Goal: Task Accomplishment & Management: Manage account settings

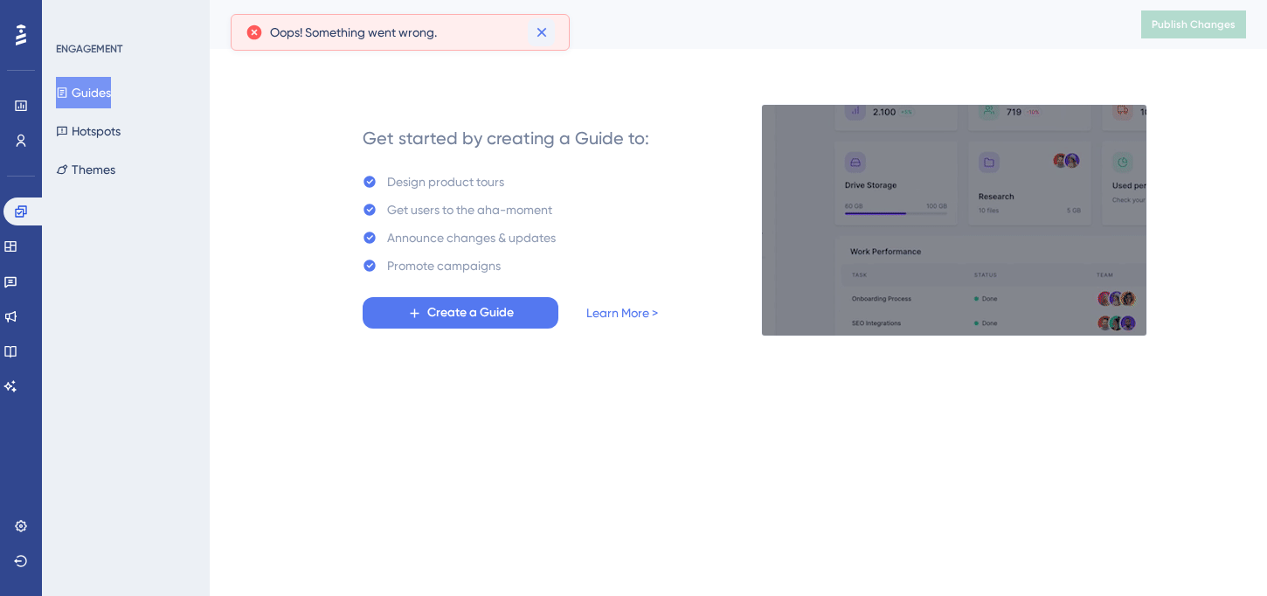
click at [544, 30] on icon at bounding box center [541, 32] width 17 height 17
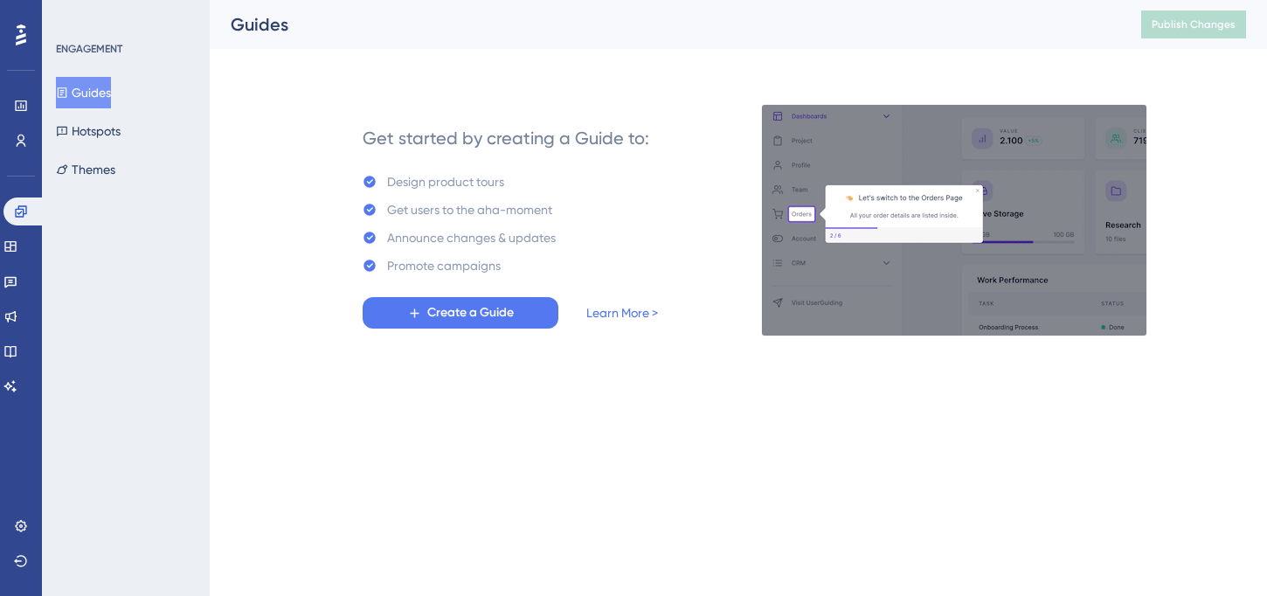
click at [99, 102] on button "Guides" at bounding box center [83, 92] width 55 height 31
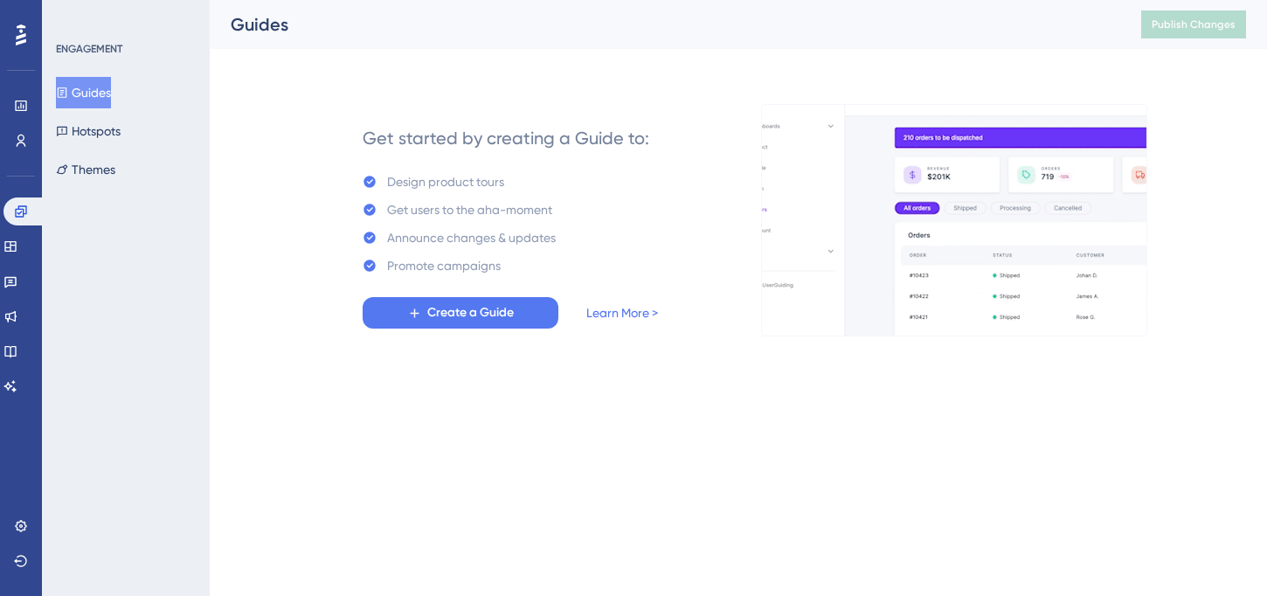
click at [99, 100] on button "Guides" at bounding box center [83, 92] width 55 height 31
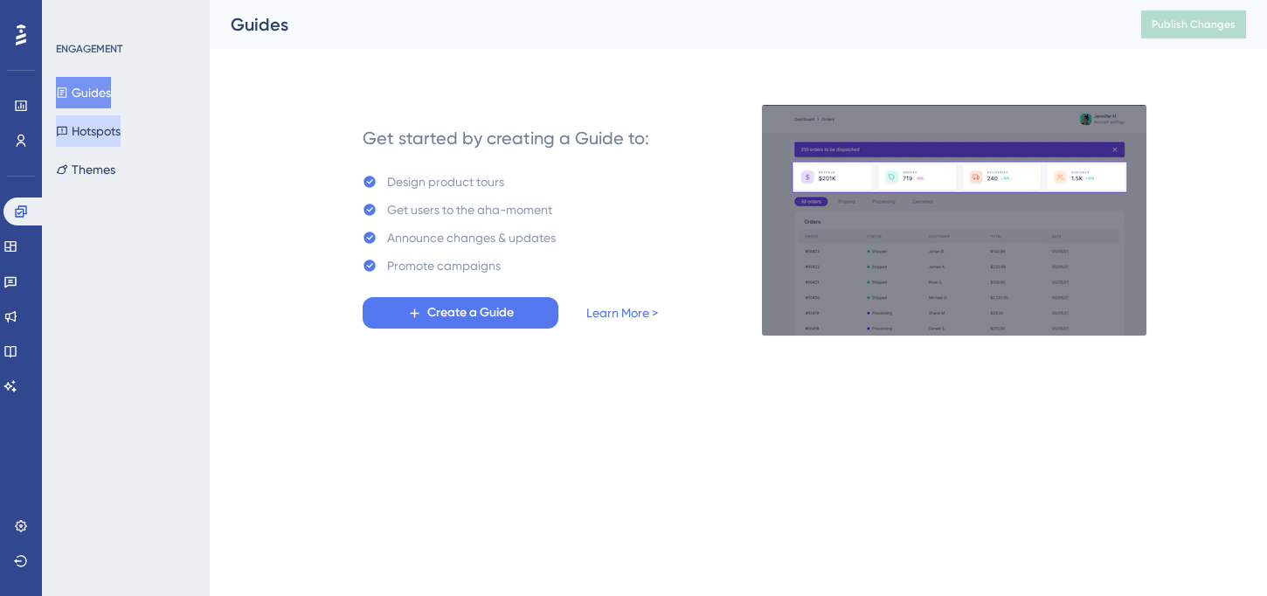
click at [87, 121] on button "Hotspots" at bounding box center [88, 130] width 65 height 31
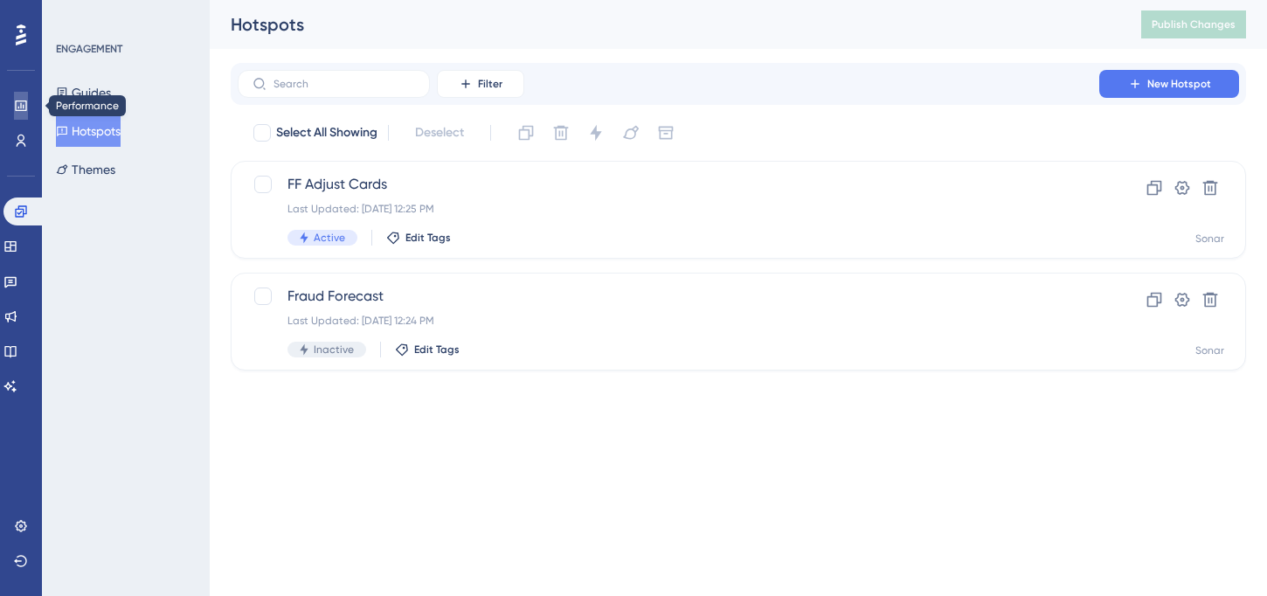
click at [28, 111] on link at bounding box center [21, 106] width 14 height 28
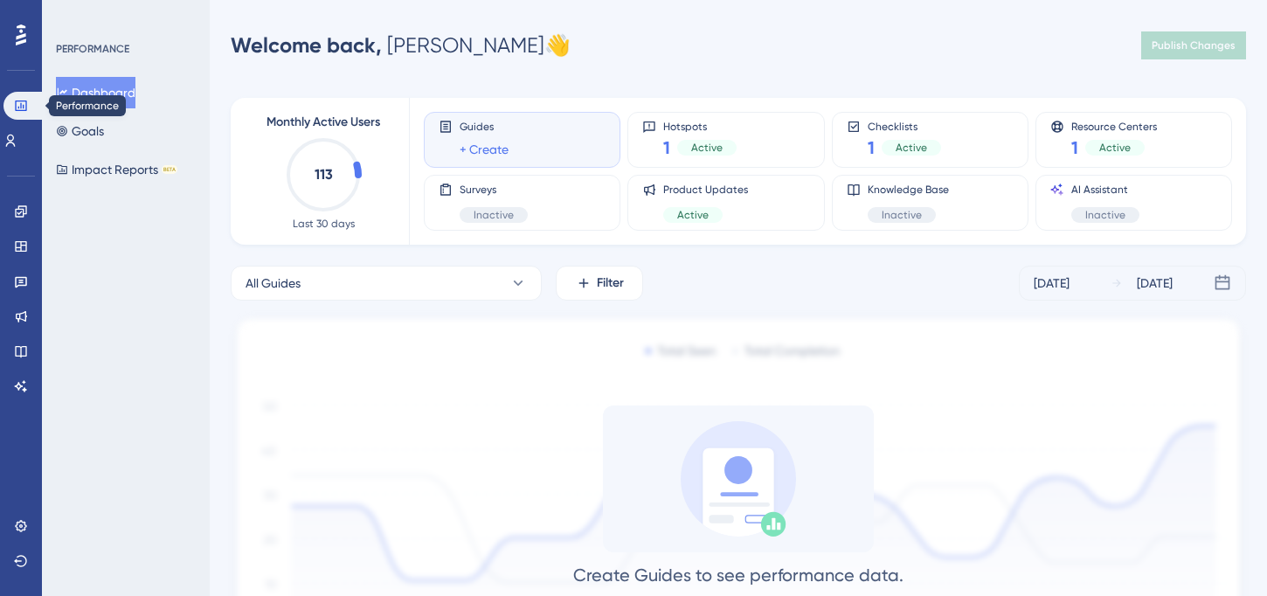
drag, startPoint x: 7, startPoint y: 44, endPoint x: 22, endPoint y: 107, distance: 65.5
click at [23, 107] on div "Performance Users Engagement Widgets Feedback Product Updates Knowledge Base AI…" at bounding box center [20, 210] width 35 height 379
click at [22, 107] on icon at bounding box center [21, 106] width 14 height 14
click at [522, 284] on icon at bounding box center [517, 282] width 17 height 17
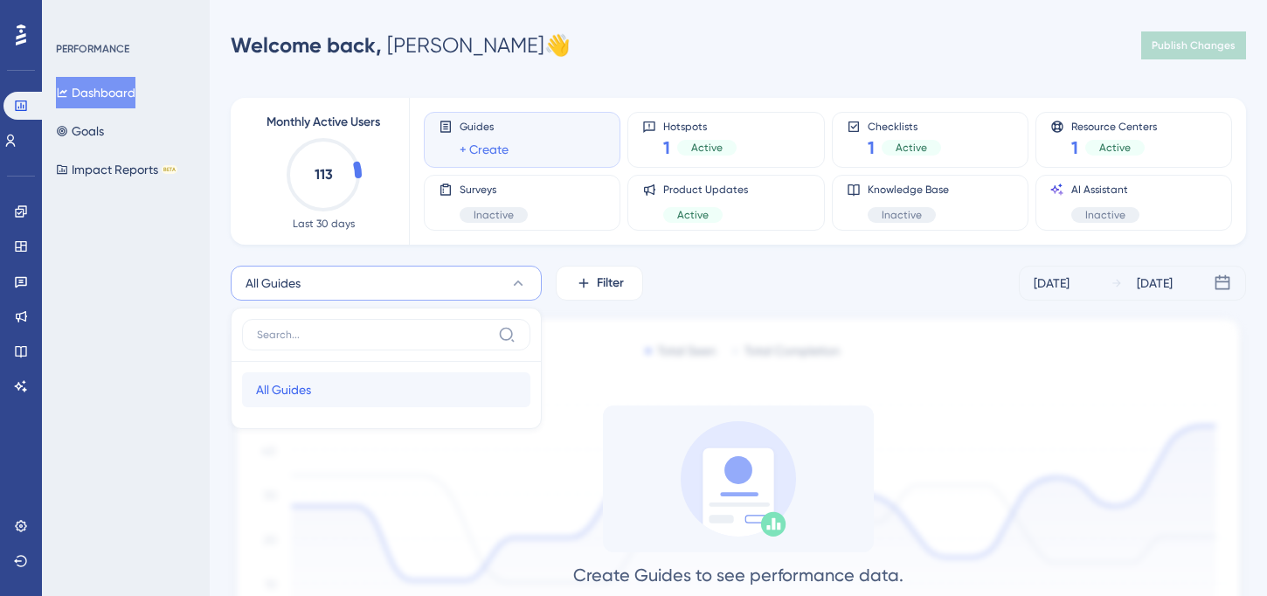
click at [298, 393] on span "All Guides" at bounding box center [283, 389] width 55 height 21
click at [446, 52] on div "Welcome back, Jennifer 👋" at bounding box center [401, 45] width 340 height 28
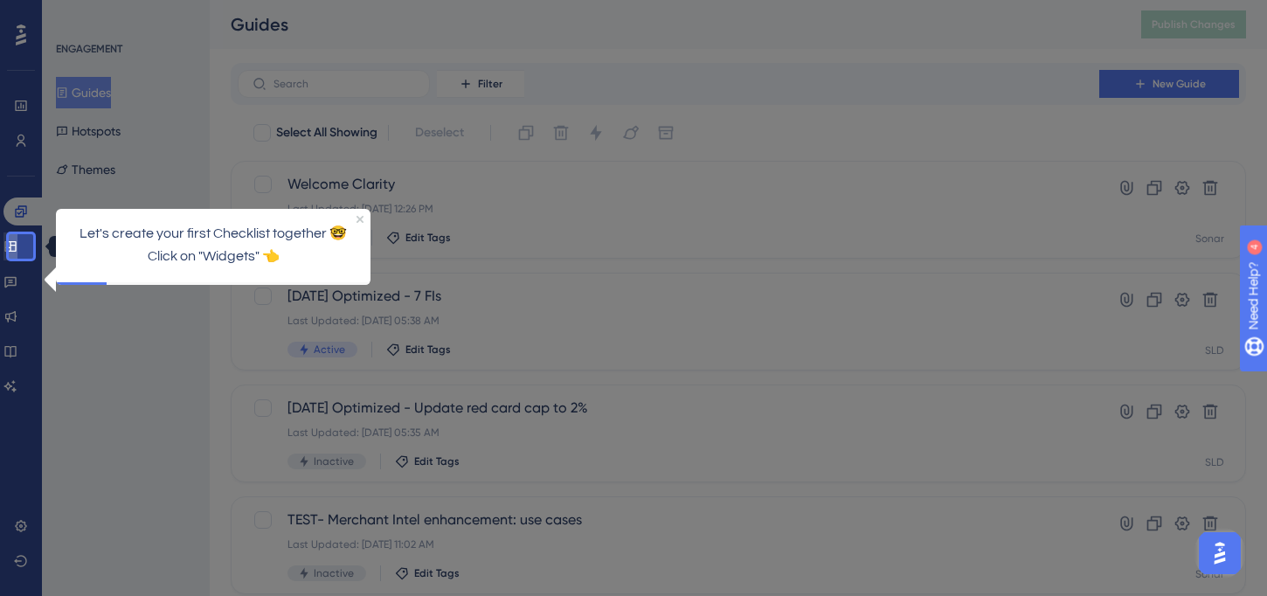
click at [17, 246] on icon at bounding box center [10, 246] width 14 height 14
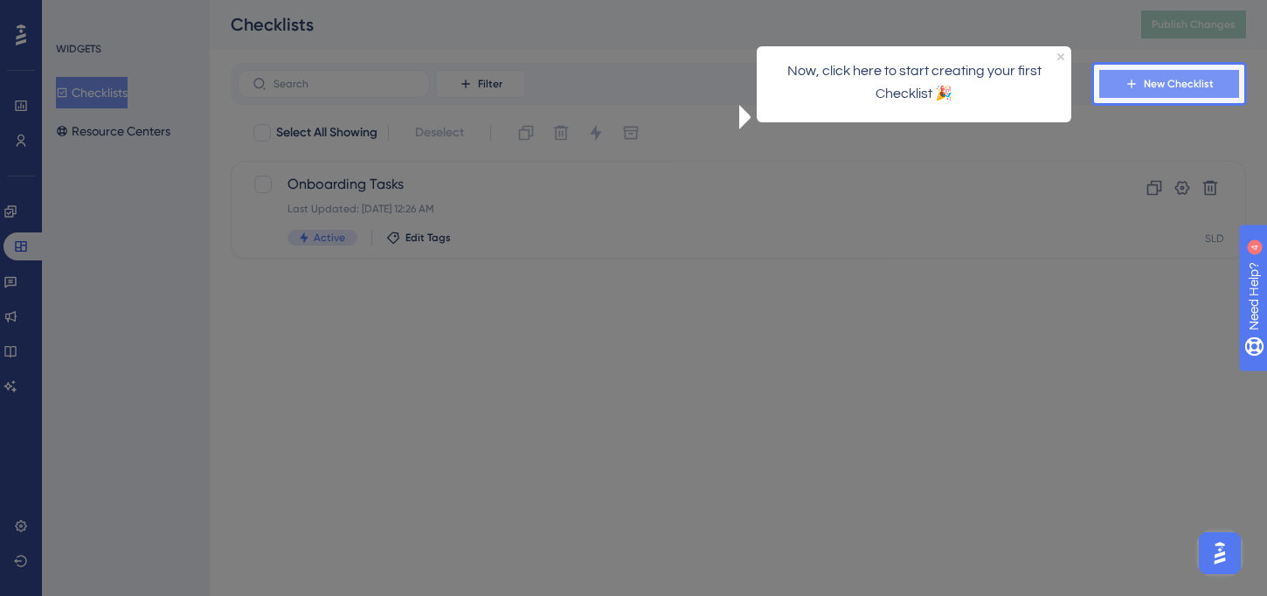
click at [1190, 82] on span "New Checklist" at bounding box center [1179, 84] width 70 height 14
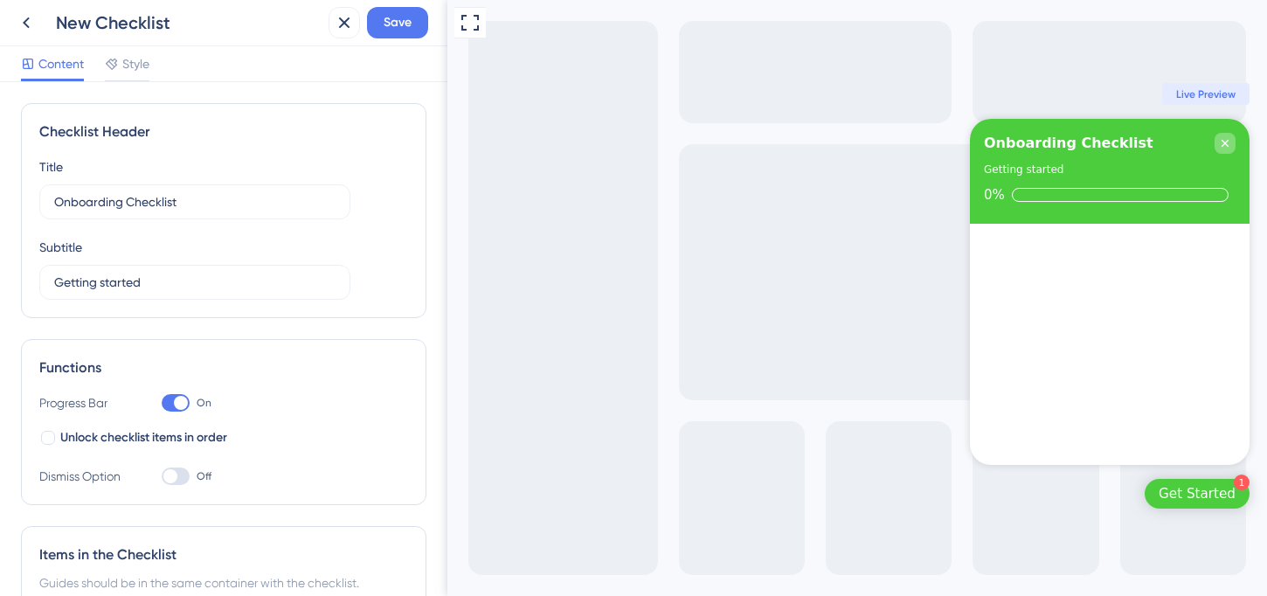
click at [1225, 141] on icon "Close Checklist" at bounding box center [1225, 143] width 14 height 14
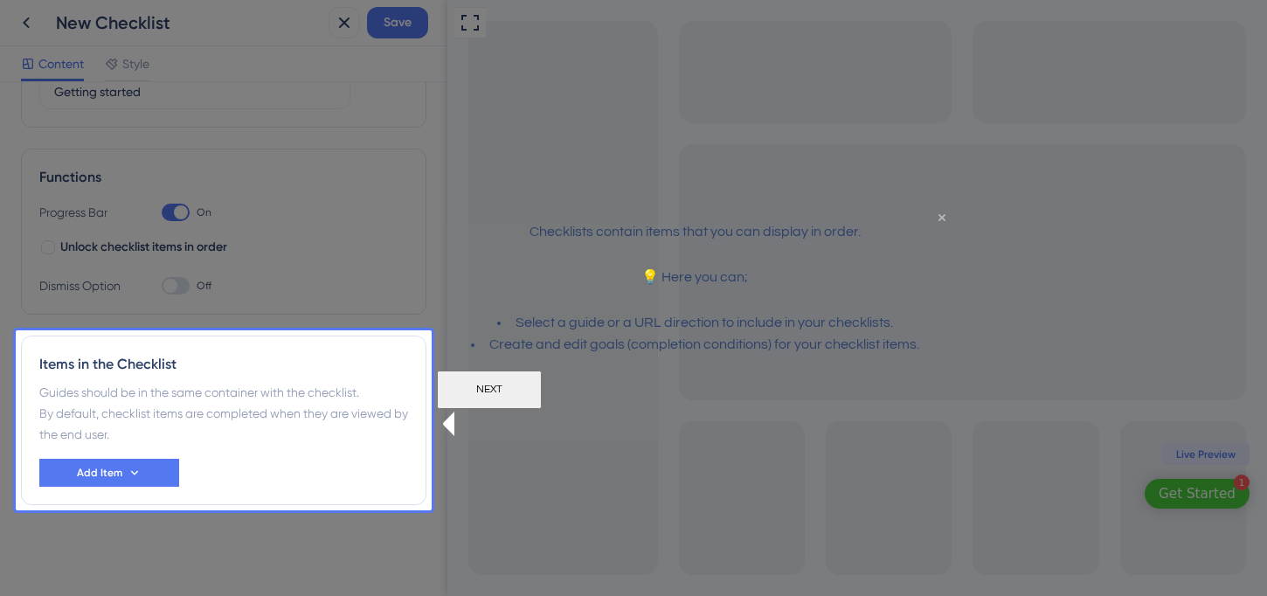
click at [938, 220] on icon "Close Preview" at bounding box center [941, 216] width 7 height 7
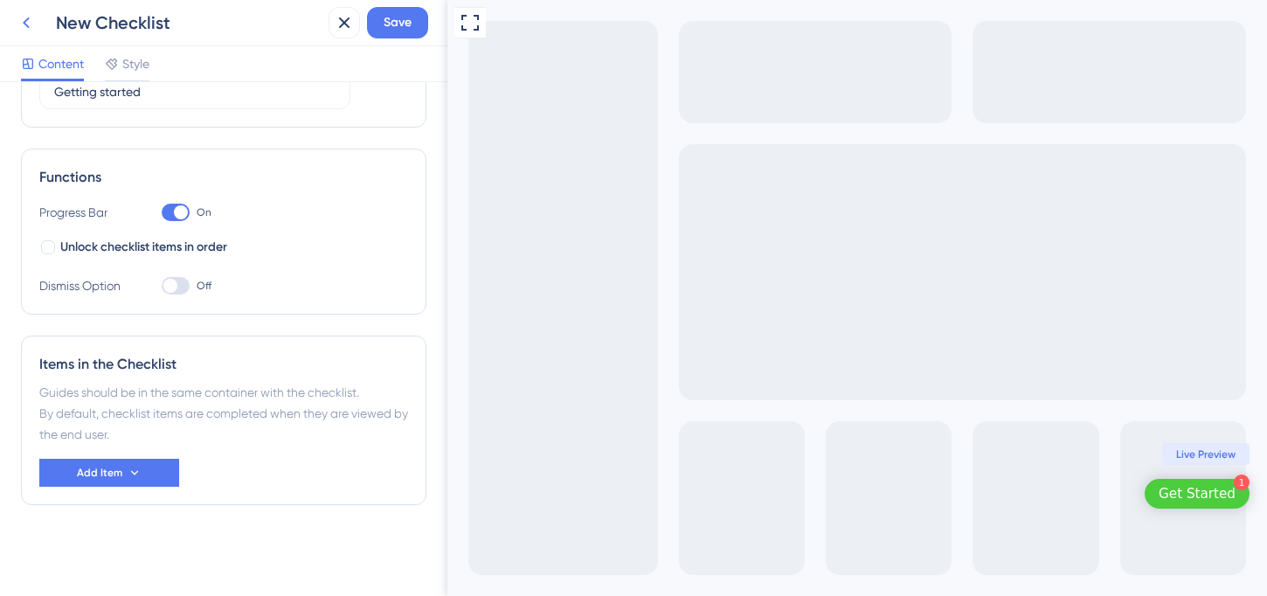
click at [27, 24] on icon at bounding box center [26, 22] width 21 height 21
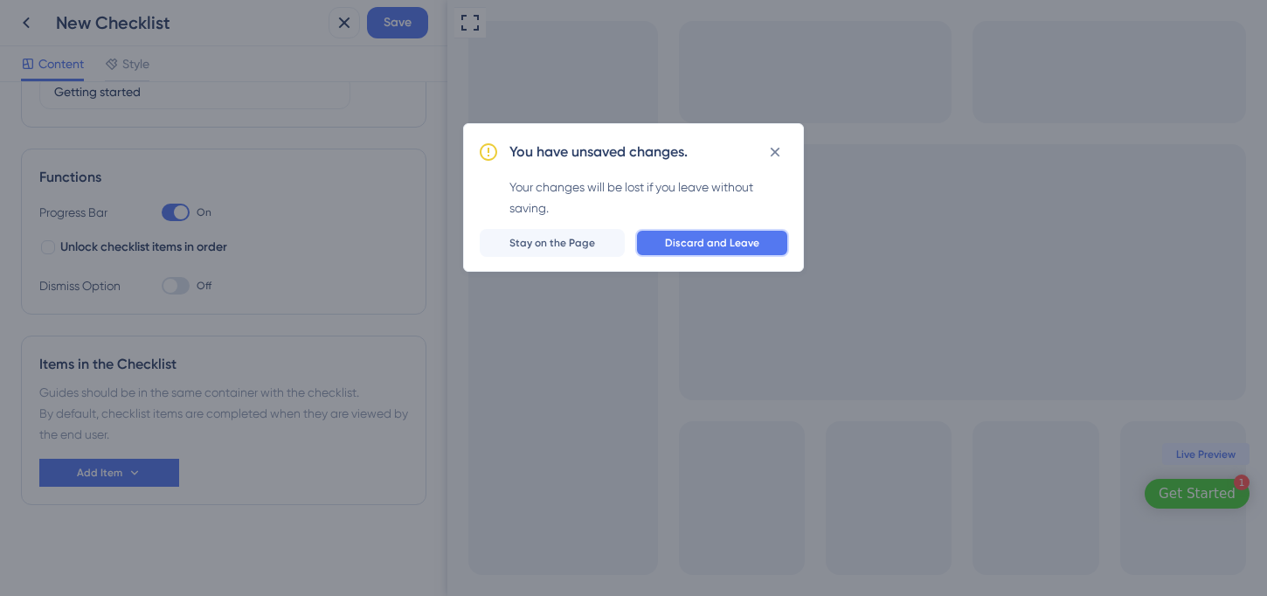
click at [673, 243] on span "Discard and Leave" at bounding box center [712, 243] width 94 height 14
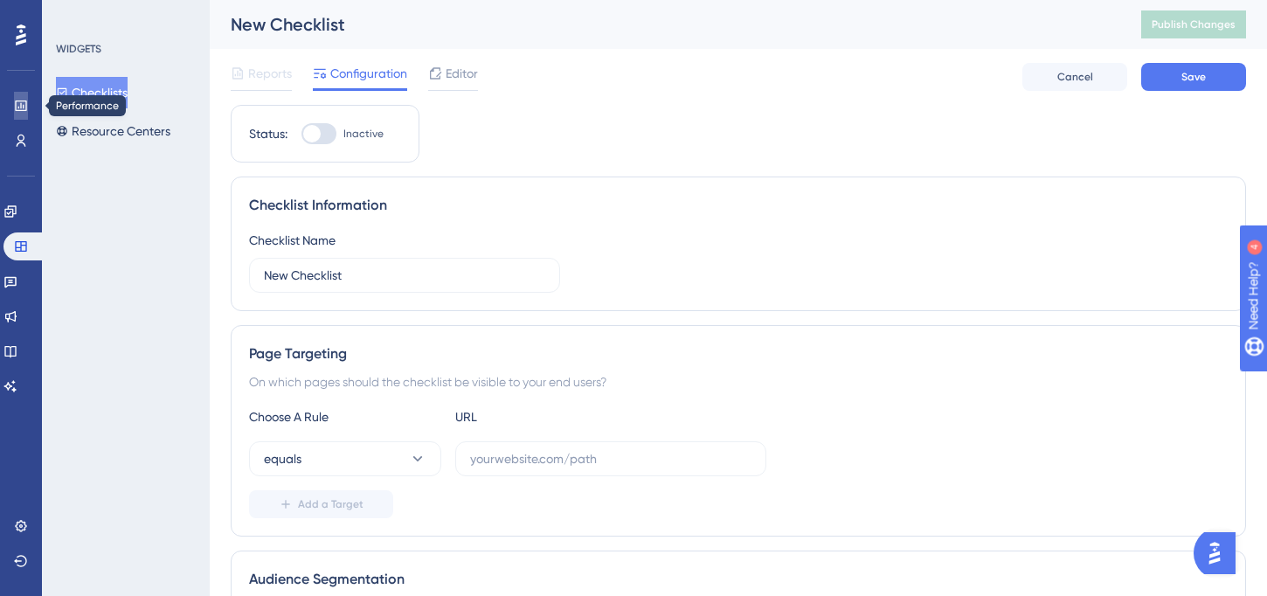
click at [14, 100] on link at bounding box center [21, 106] width 14 height 28
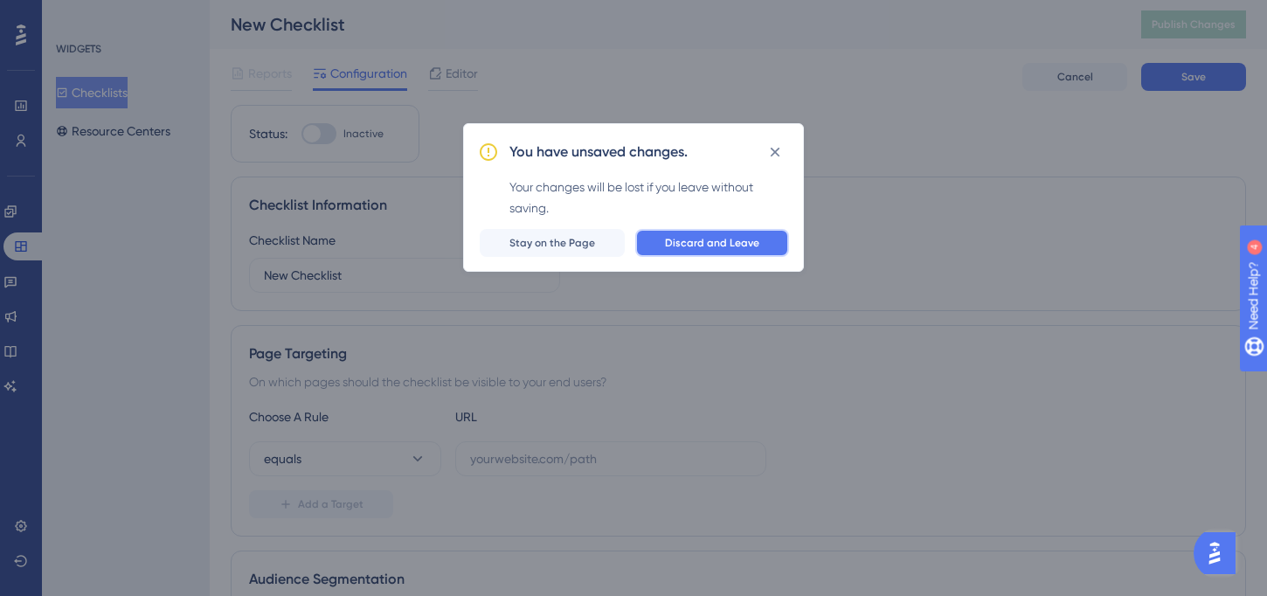
click at [676, 252] on button "Discard and Leave" at bounding box center [712, 243] width 154 height 28
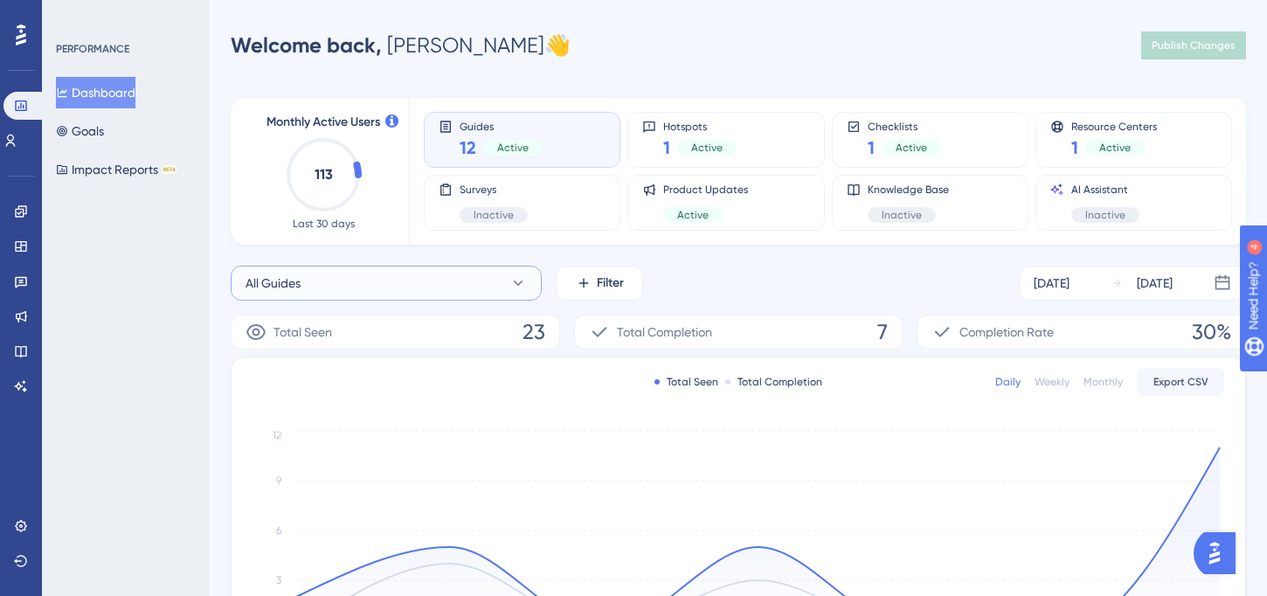
click at [522, 283] on icon at bounding box center [517, 282] width 17 height 17
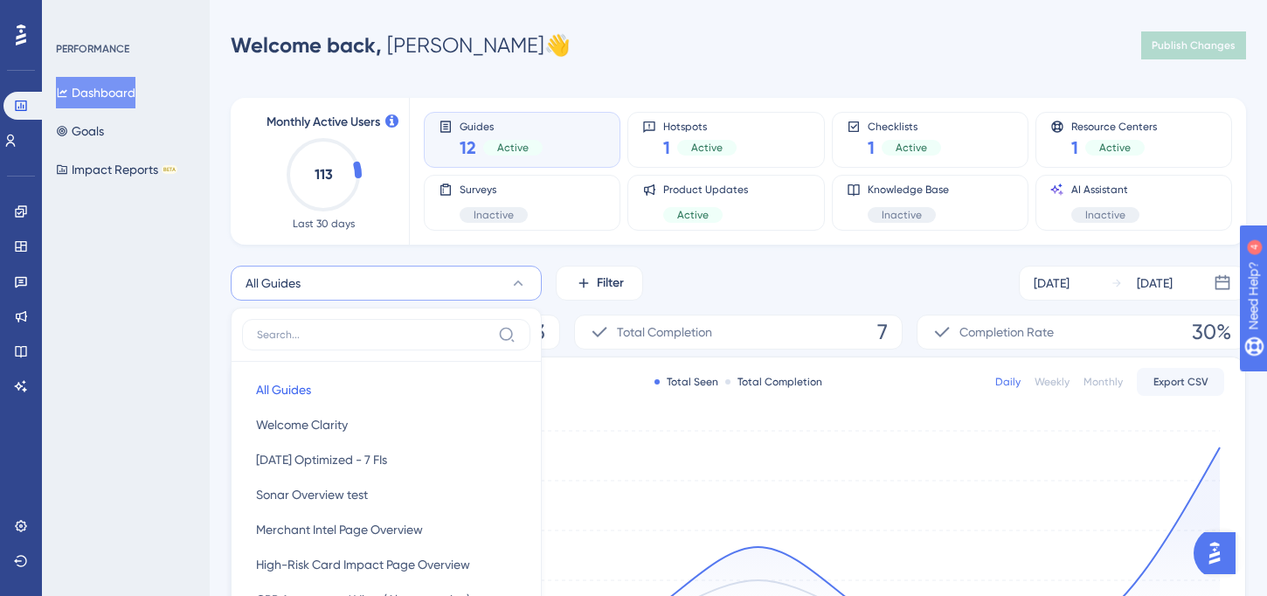
scroll to position [173, 0]
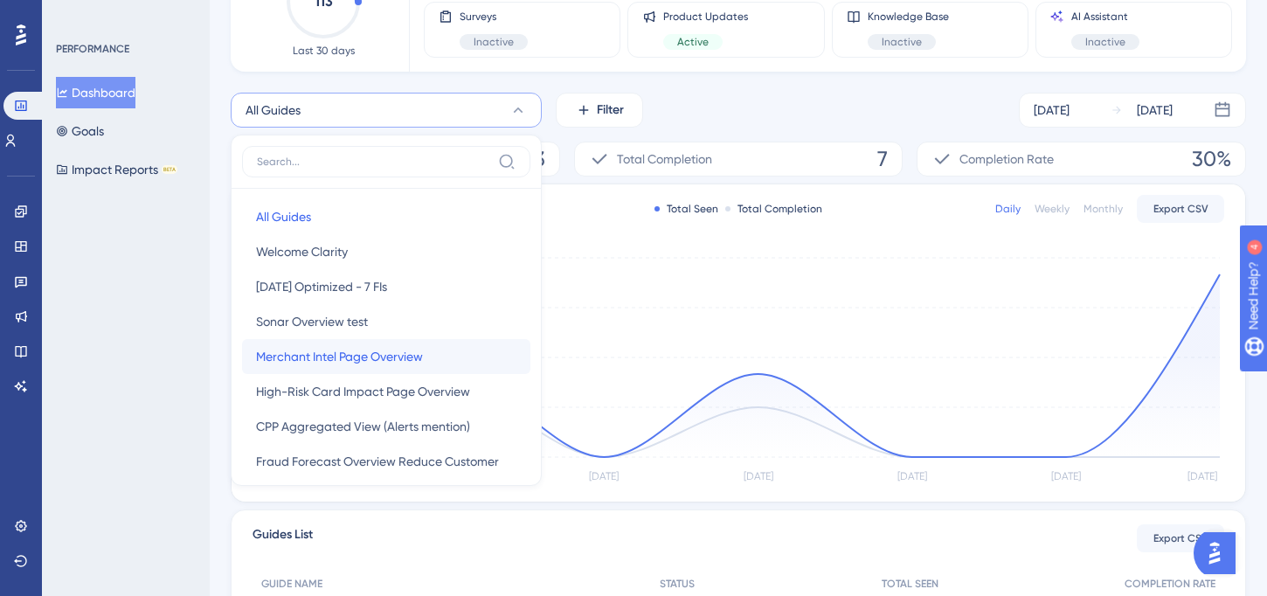
click at [457, 366] on button "Merchant Intel Page Overview Merchant Intel Page Overview" at bounding box center [386, 356] width 288 height 35
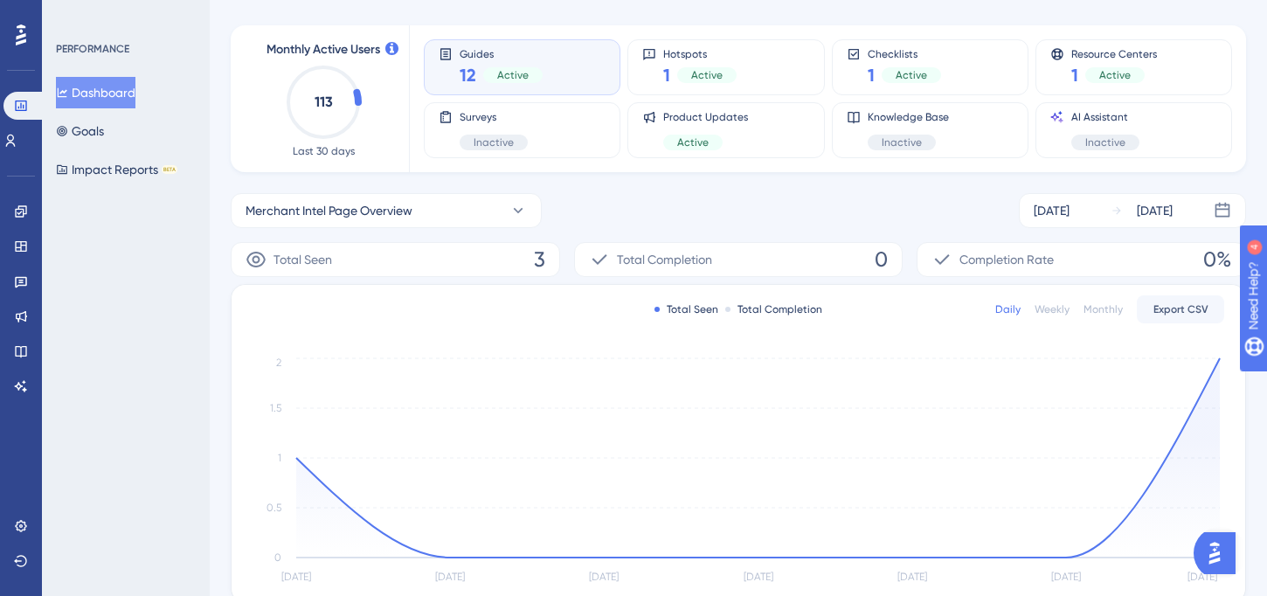
scroll to position [70, 0]
click at [1069, 211] on div "[DATE]" at bounding box center [1052, 213] width 36 height 21
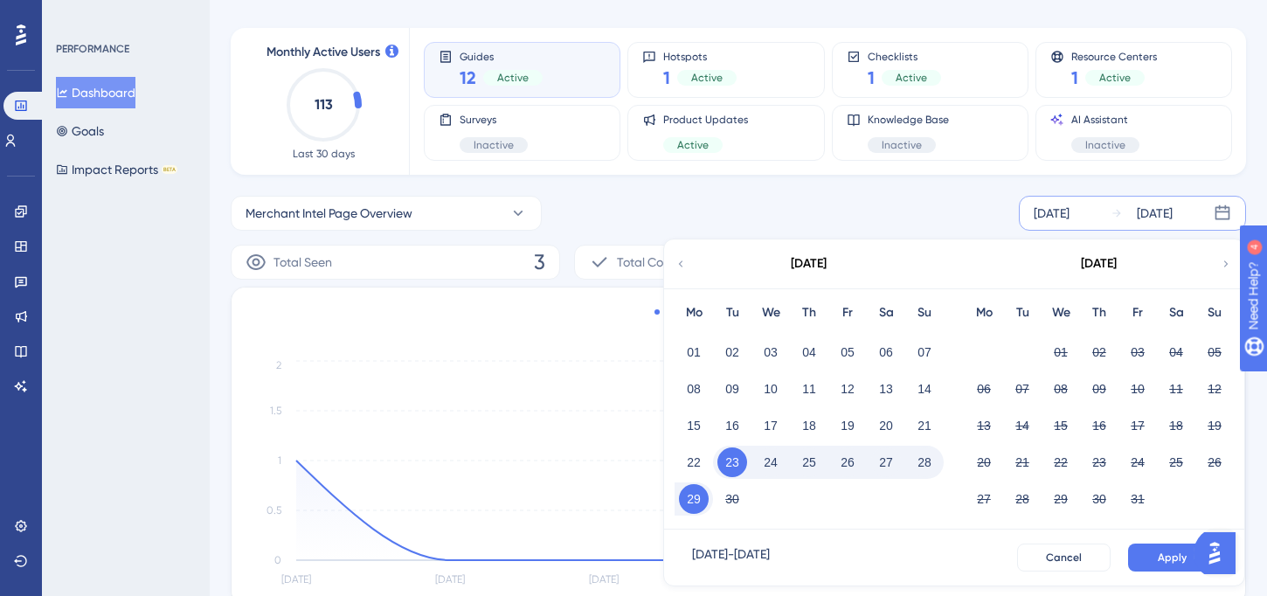
click at [676, 264] on icon at bounding box center [681, 264] width 12 height 16
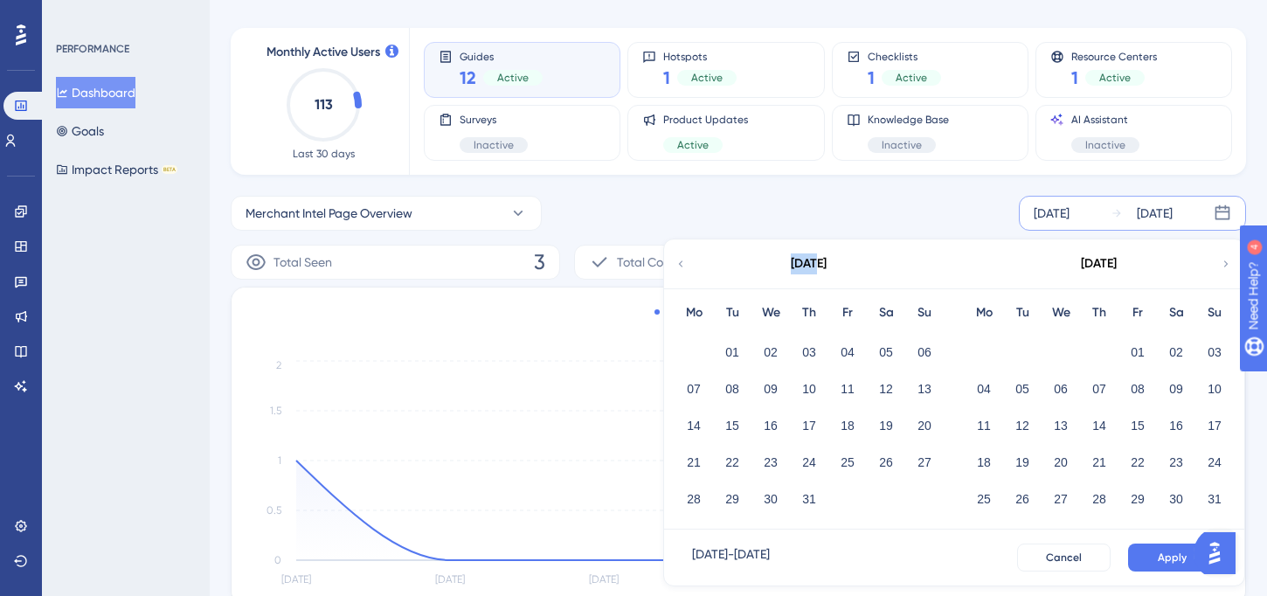
click at [676, 264] on icon at bounding box center [681, 264] width 12 height 16
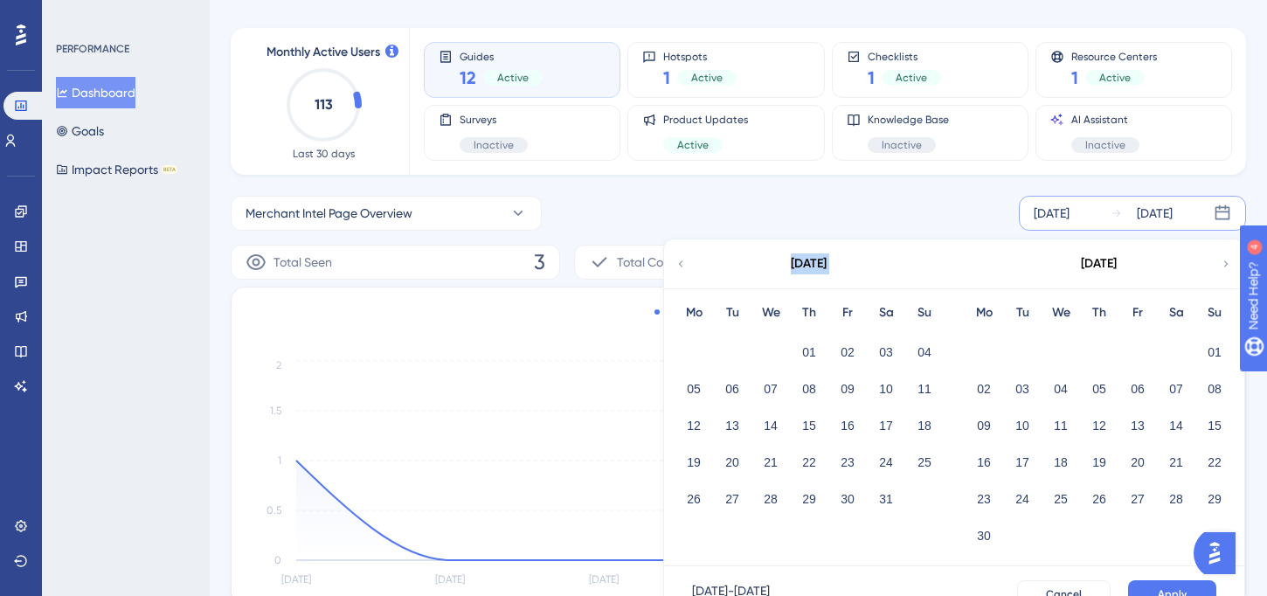
click at [676, 264] on icon at bounding box center [681, 264] width 12 height 16
click at [698, 384] on button "03" at bounding box center [694, 389] width 30 height 30
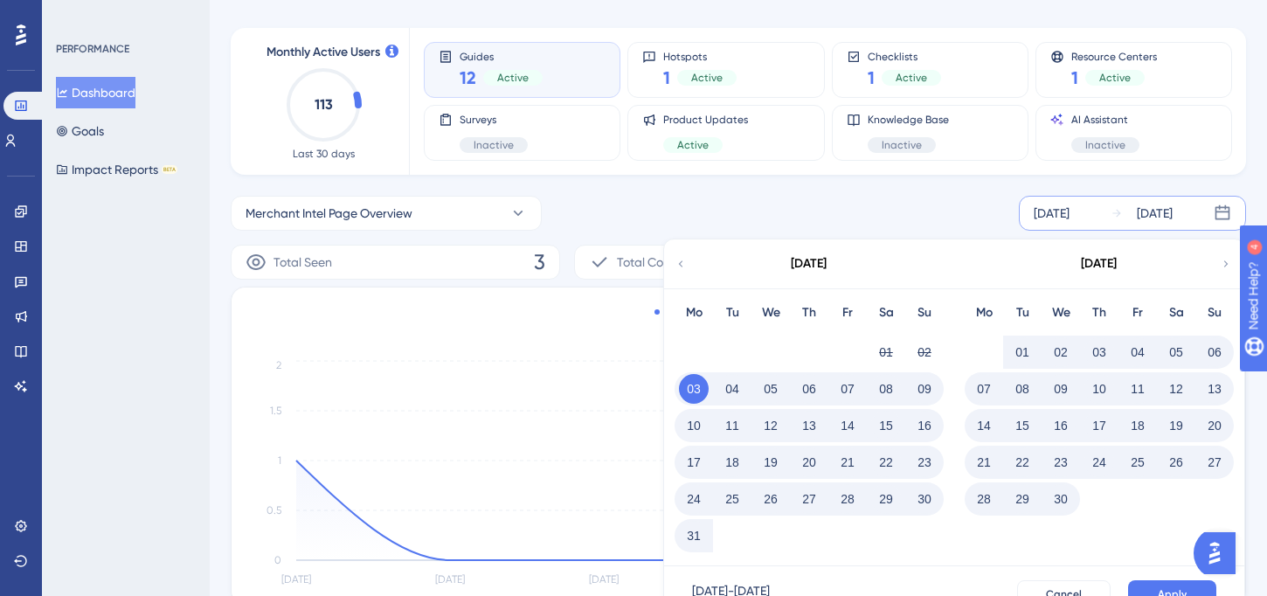
scroll to position [112, 0]
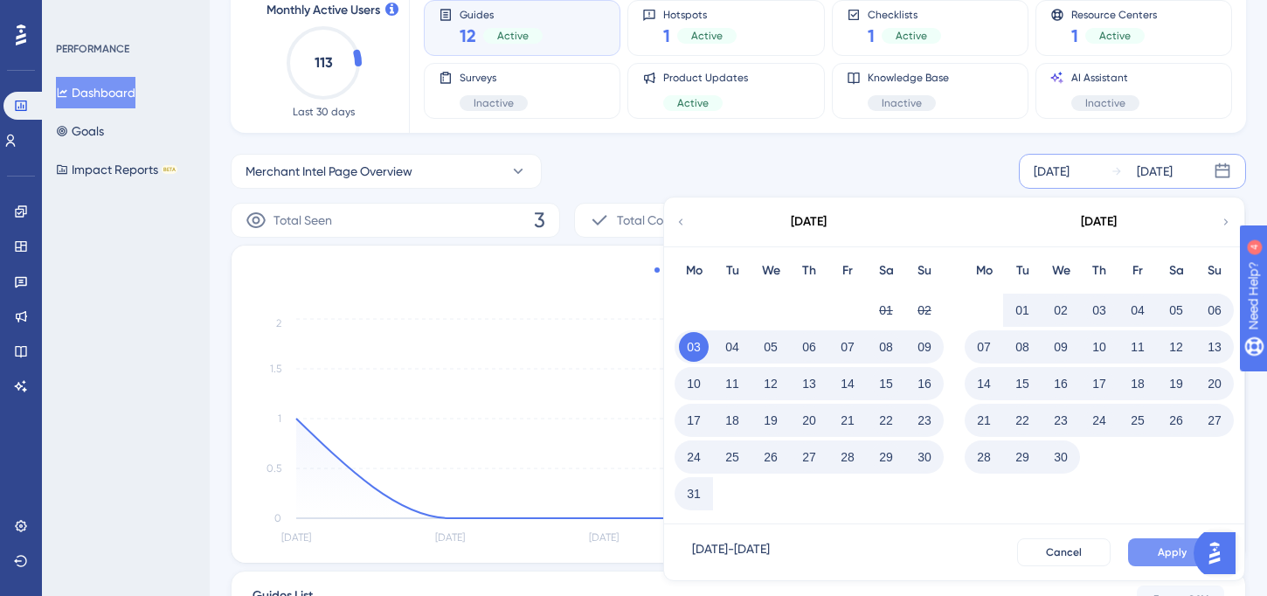
click at [1175, 551] on span "Apply" at bounding box center [1172, 552] width 29 height 14
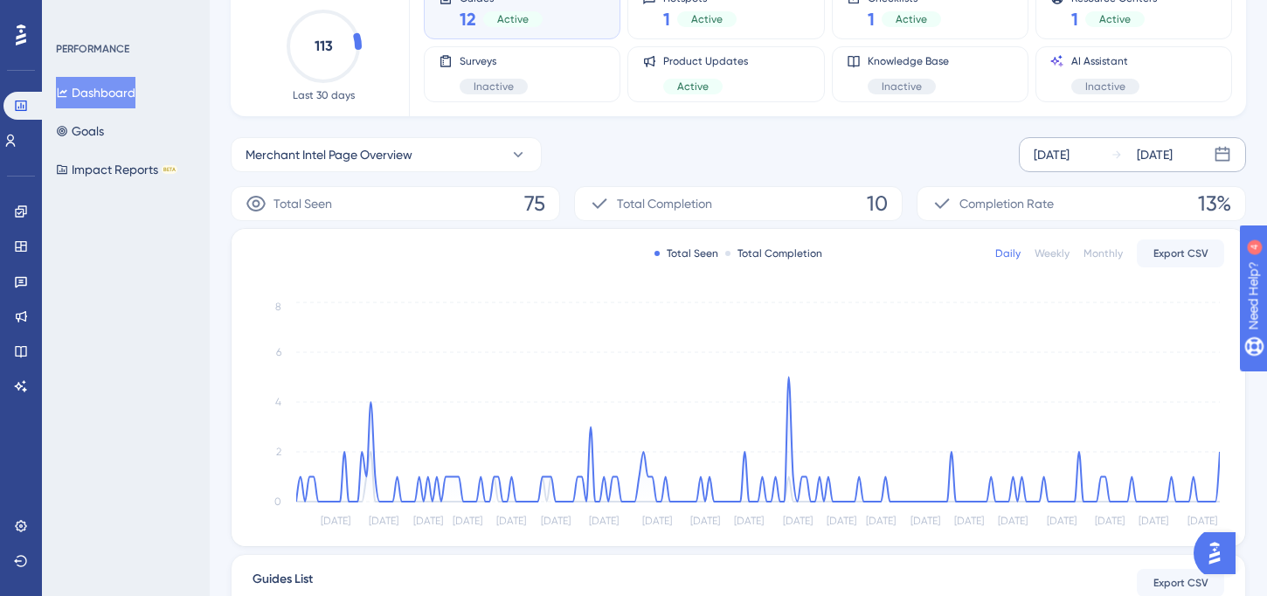
scroll to position [137, 0]
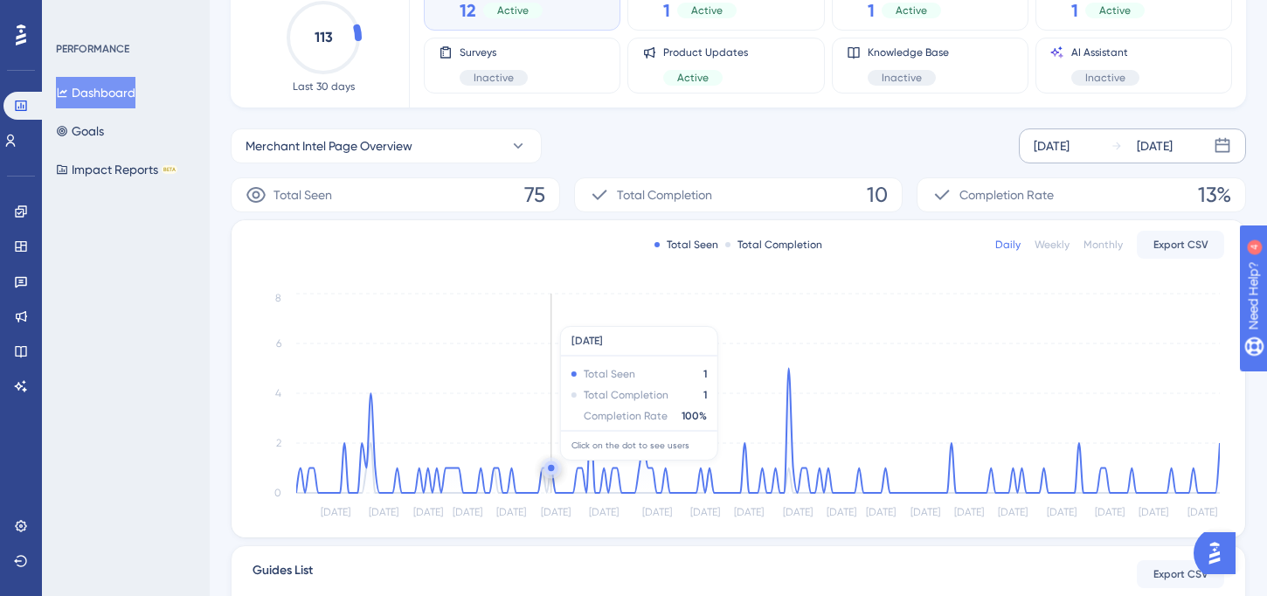
click at [551, 469] on circle at bounding box center [551, 468] width 6 height 6
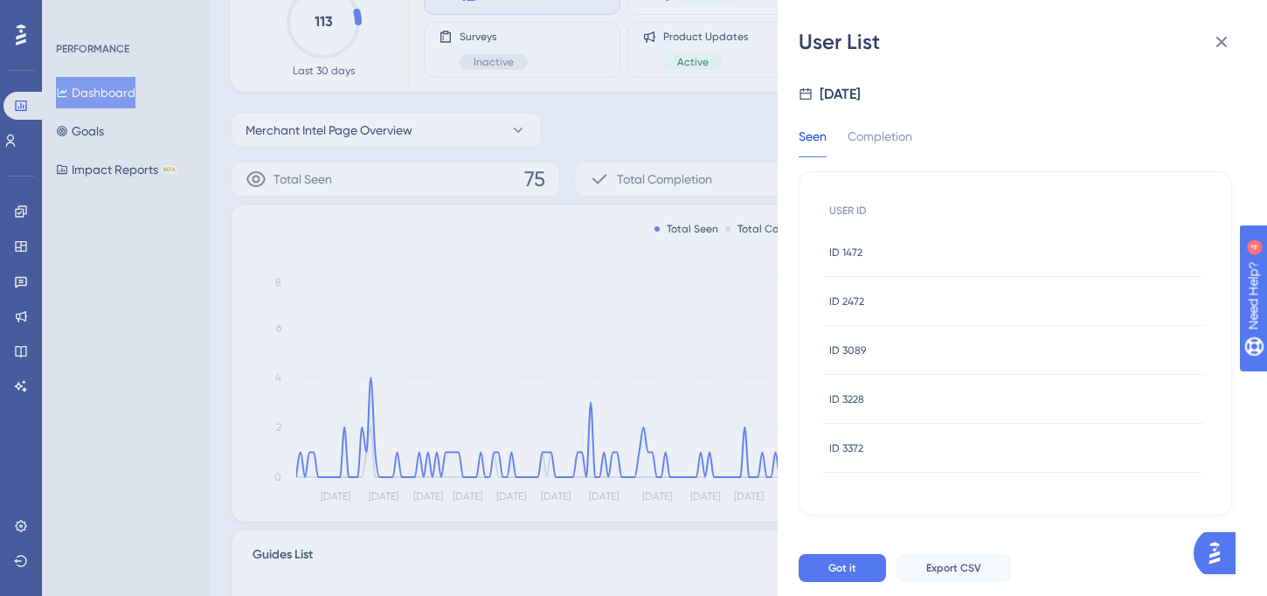
scroll to position [150, 0]
click at [876, 132] on div "Completion" at bounding box center [880, 141] width 65 height 31
click at [852, 251] on span "ID 1472" at bounding box center [845, 253] width 33 height 14
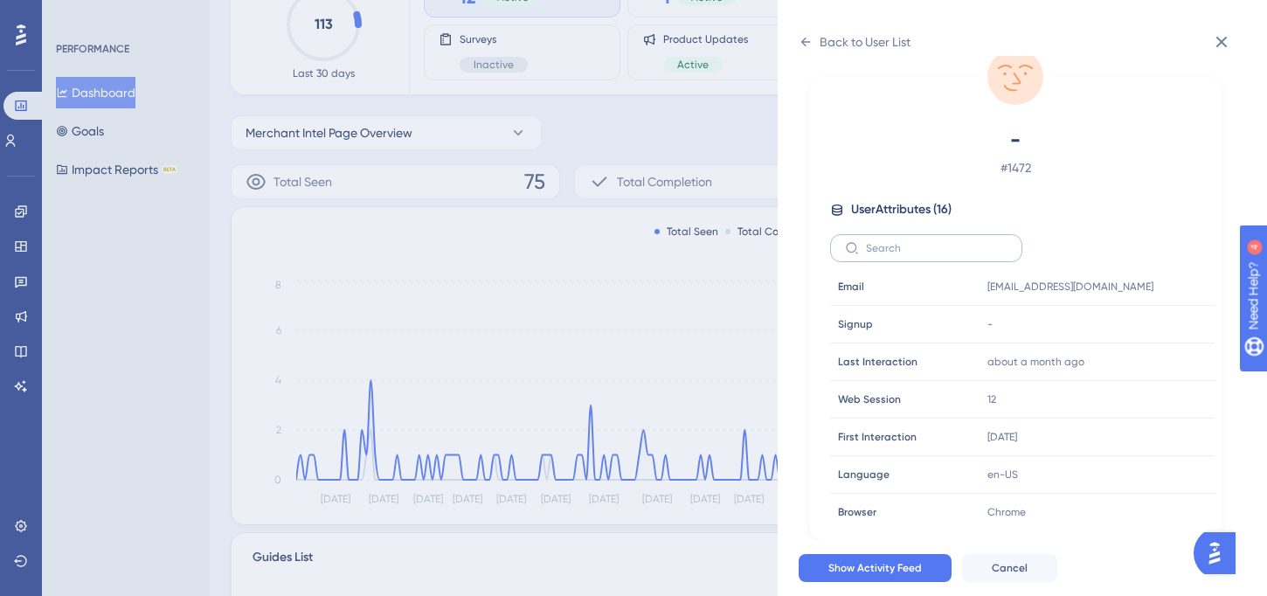
scroll to position [0, 0]
click at [803, 42] on icon at bounding box center [806, 42] width 10 height 9
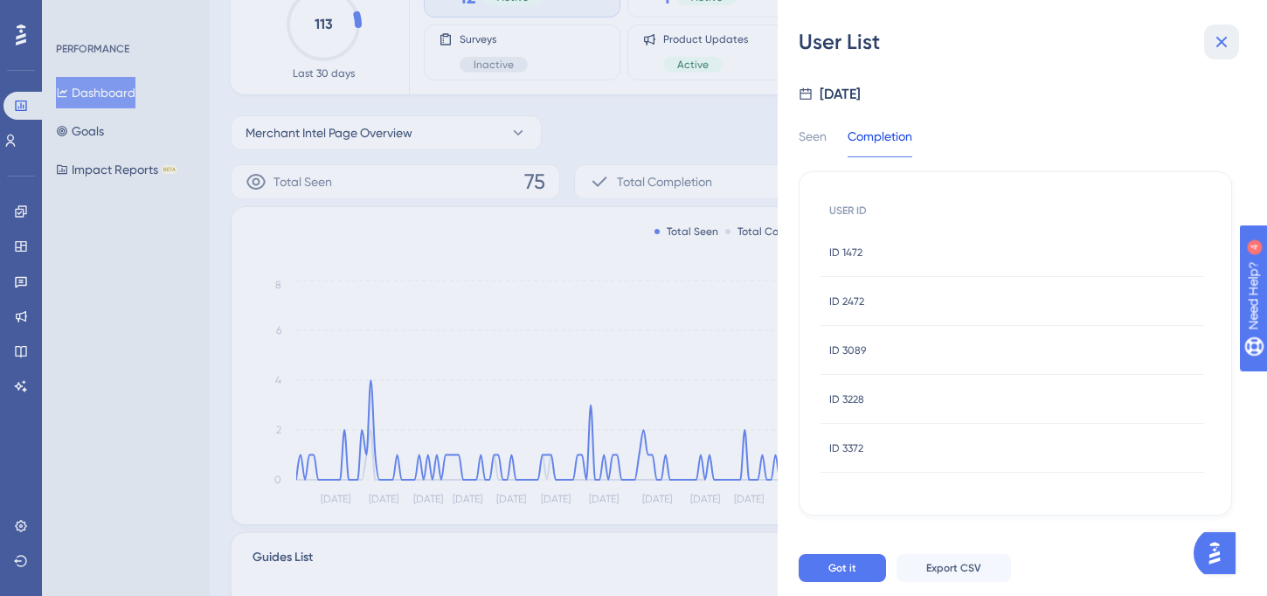
click at [1228, 44] on icon at bounding box center [1221, 41] width 21 height 21
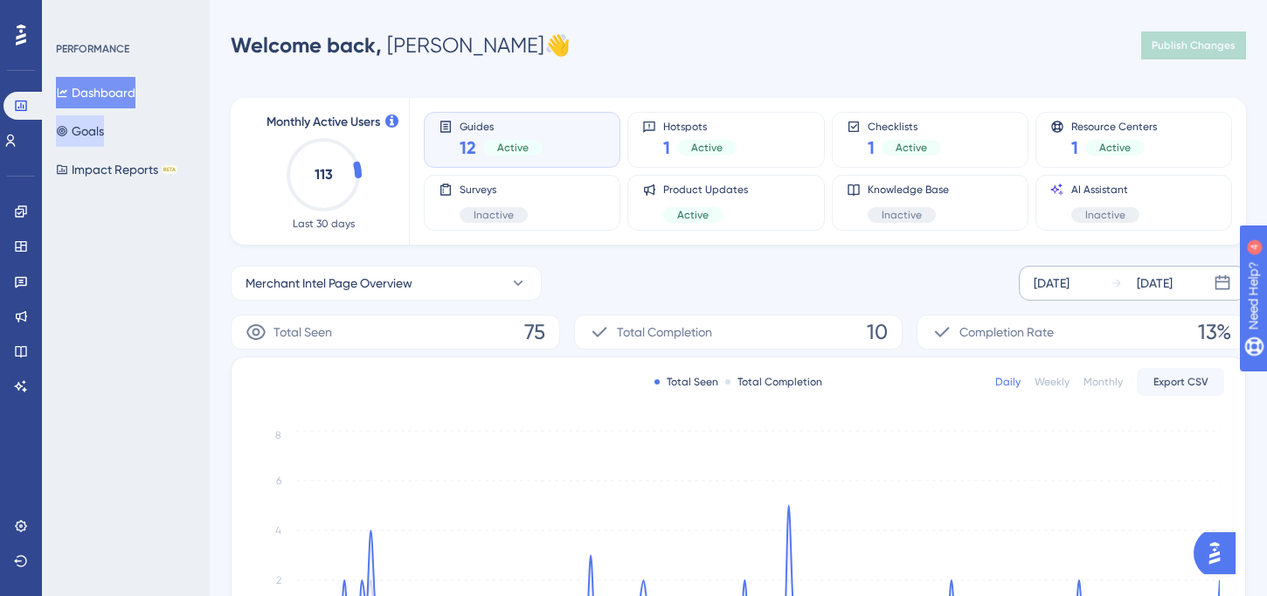
click at [92, 125] on button "Goals" at bounding box center [80, 130] width 48 height 31
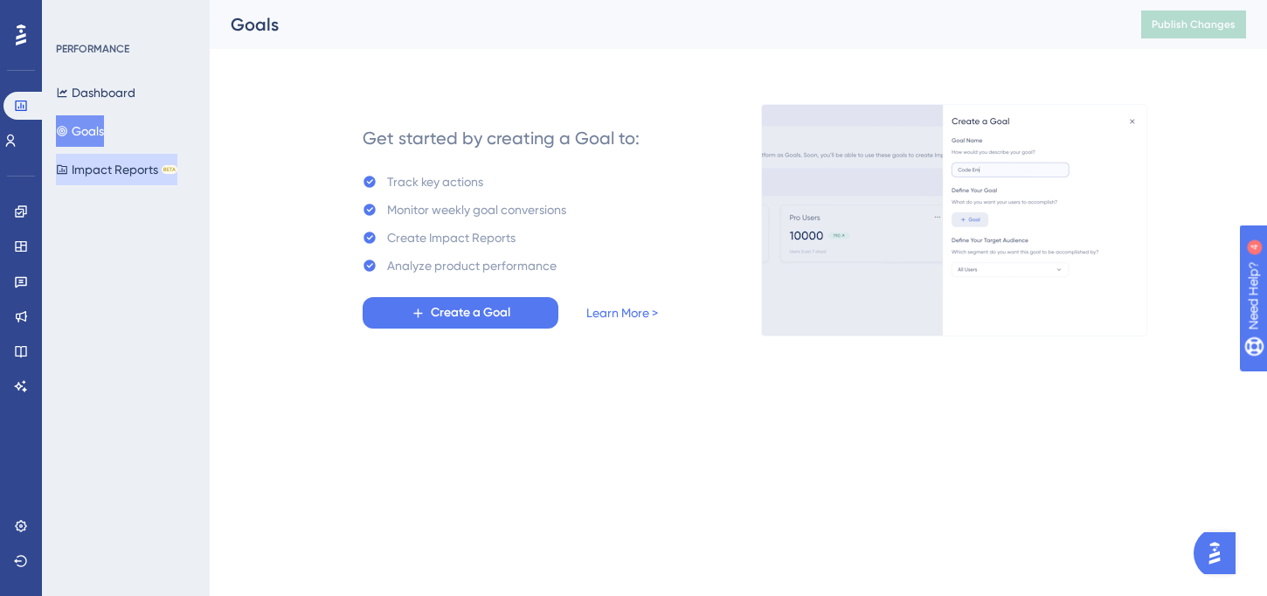
click at [116, 175] on button "Impact Reports BETA" at bounding box center [116, 169] width 121 height 31
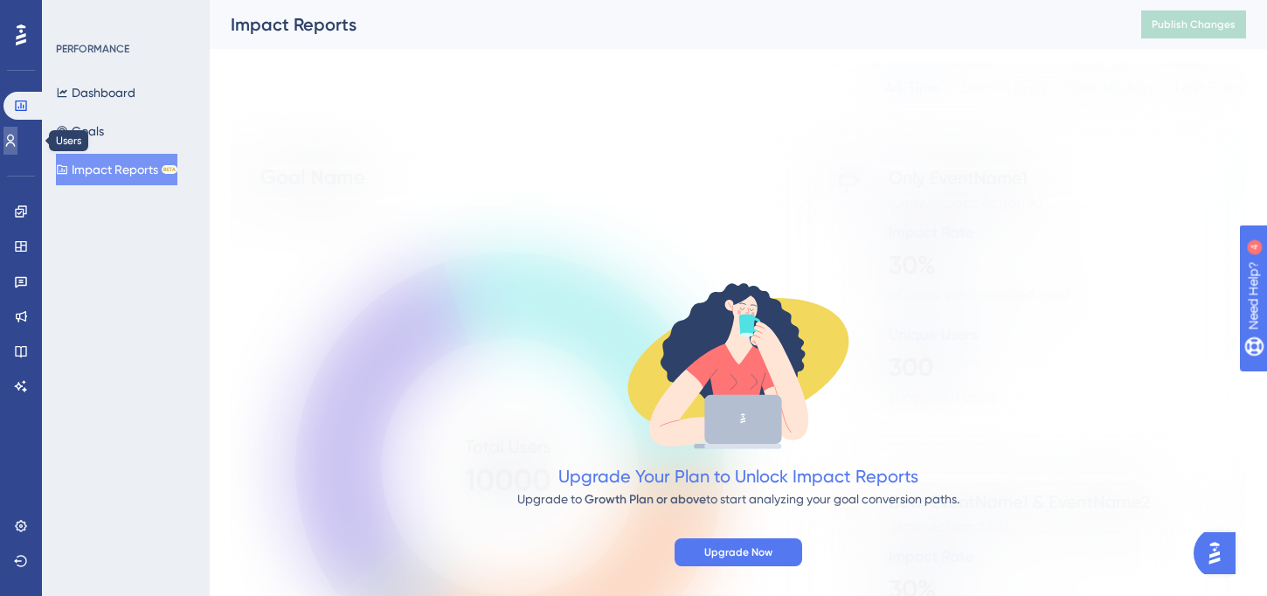
click at [17, 149] on link at bounding box center [10, 141] width 14 height 28
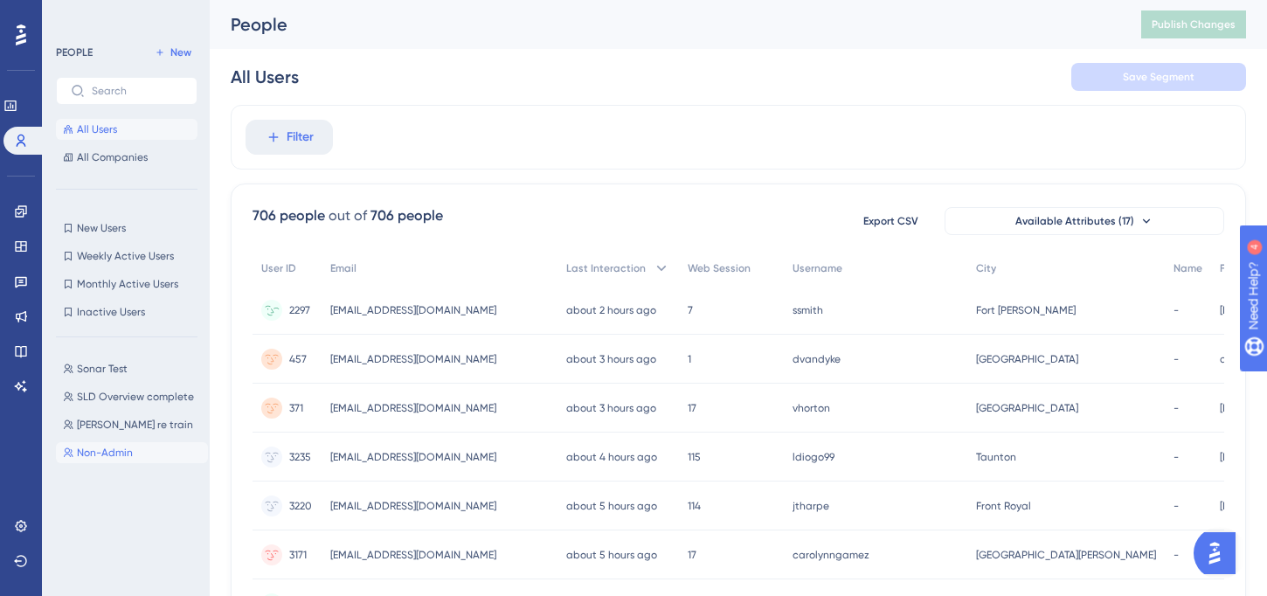
click at [143, 455] on button "Non-Admin Non-Admin" at bounding box center [132, 452] width 152 height 21
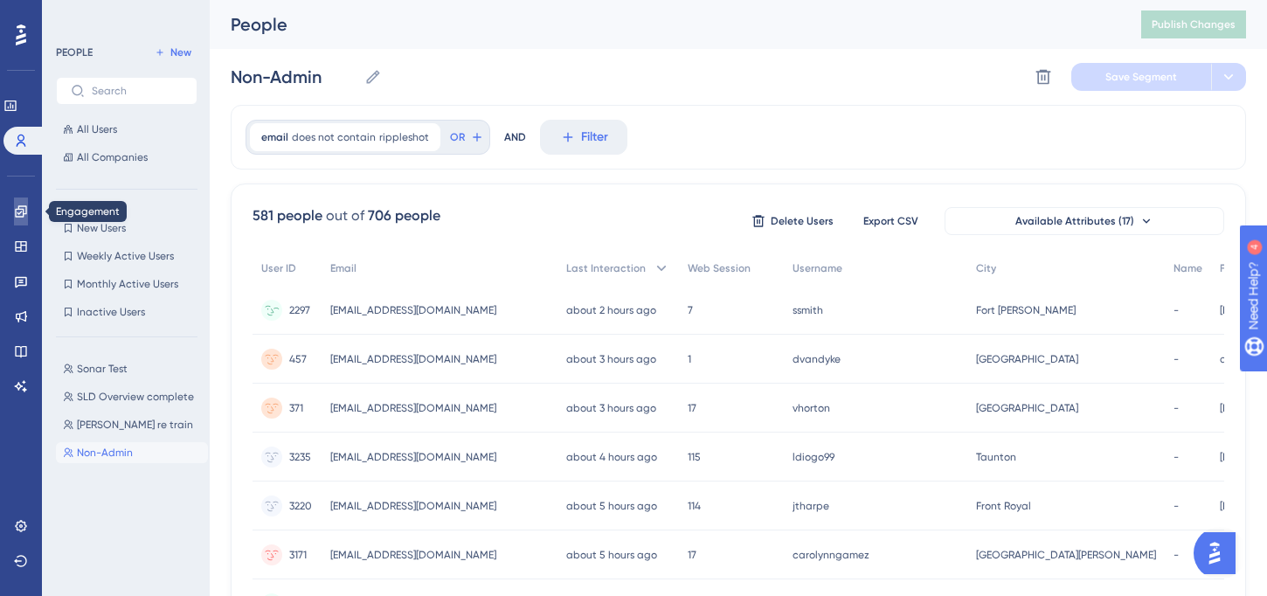
click at [22, 210] on icon at bounding box center [21, 211] width 14 height 14
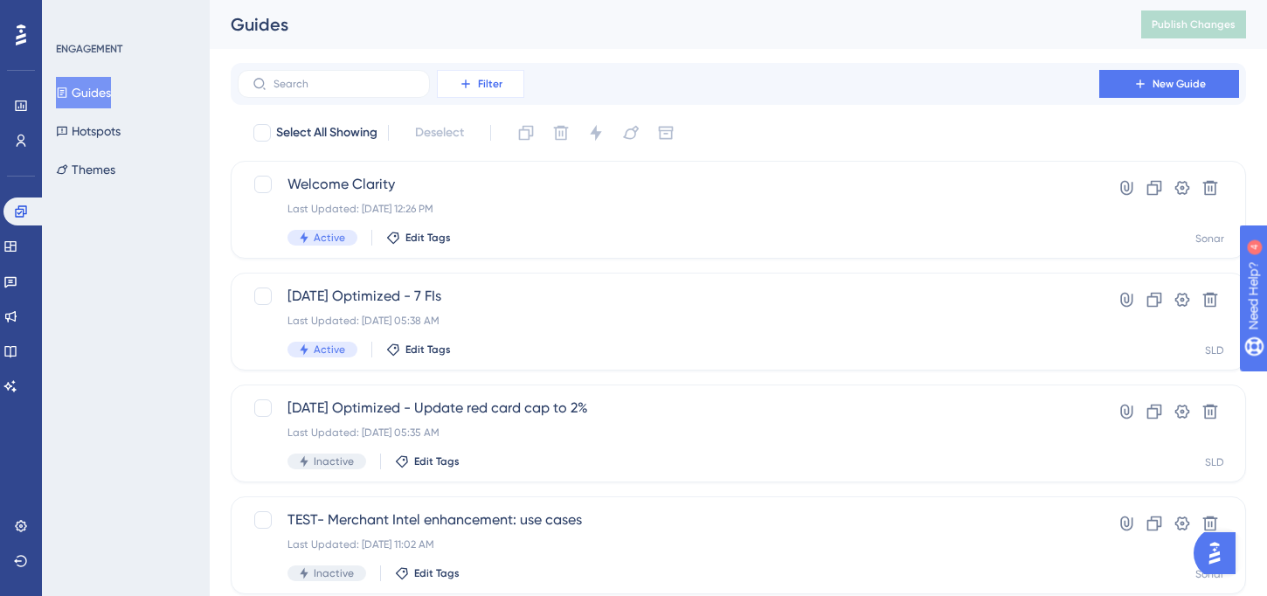
click at [470, 86] on icon at bounding box center [466, 84] width 14 height 14
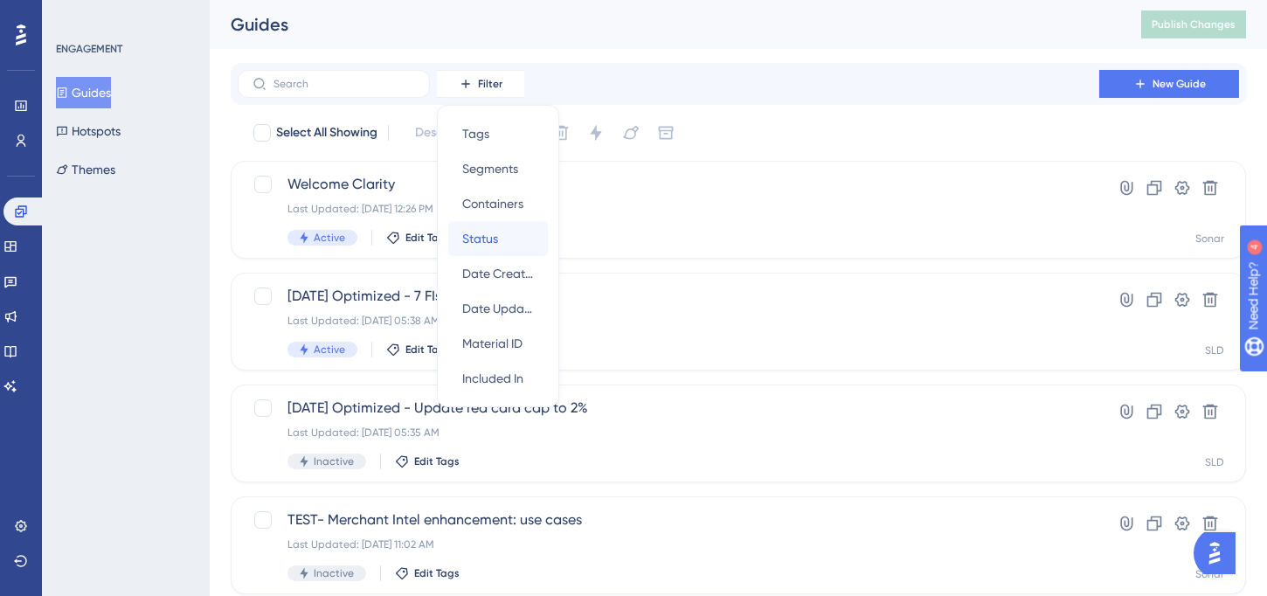
click at [469, 243] on span "Status" at bounding box center [480, 238] width 36 height 21
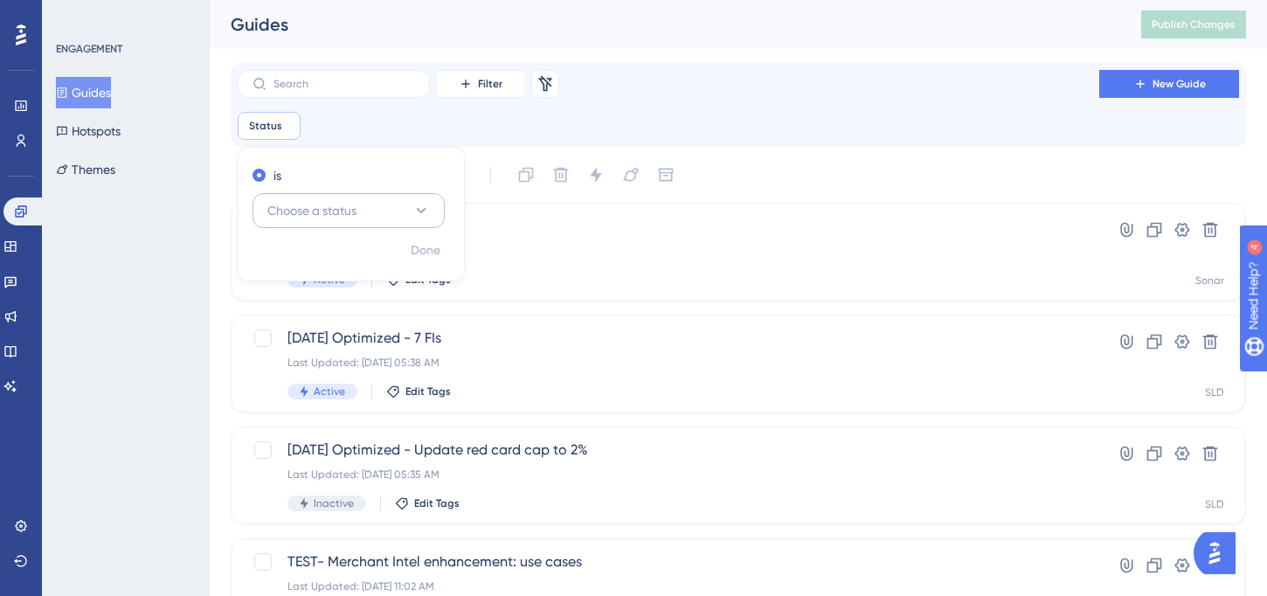
click at [391, 208] on button "Choose a status" at bounding box center [349, 210] width 192 height 35
click at [367, 268] on div "Active Active" at bounding box center [349, 263] width 142 height 35
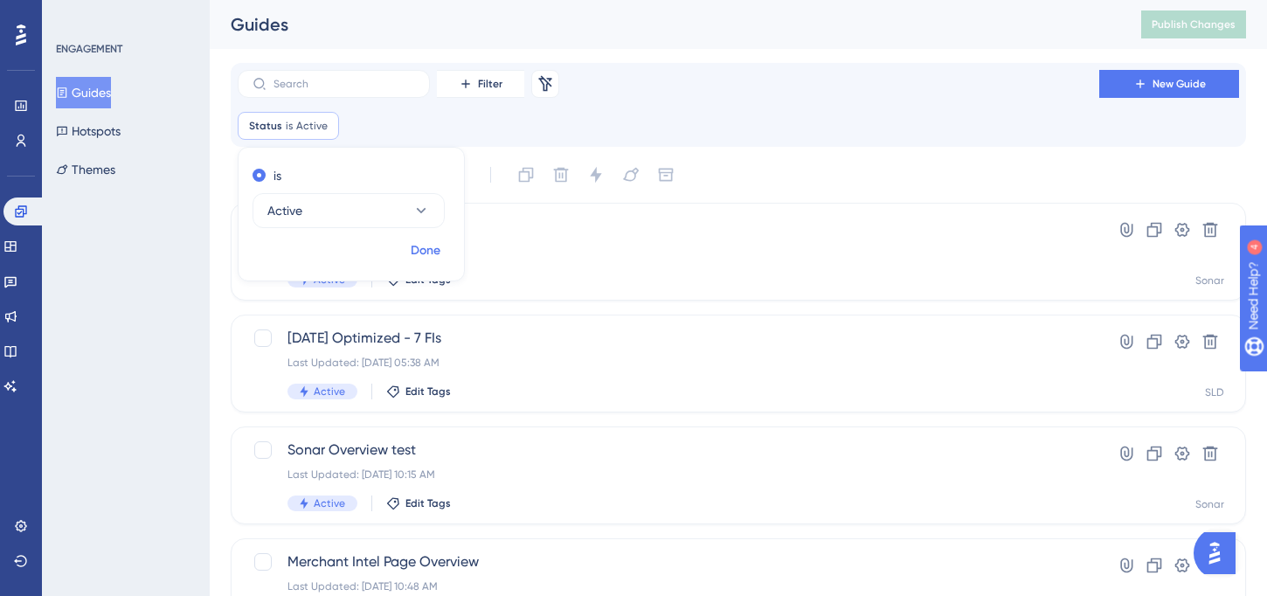
click at [427, 249] on span "Done" at bounding box center [426, 250] width 30 height 21
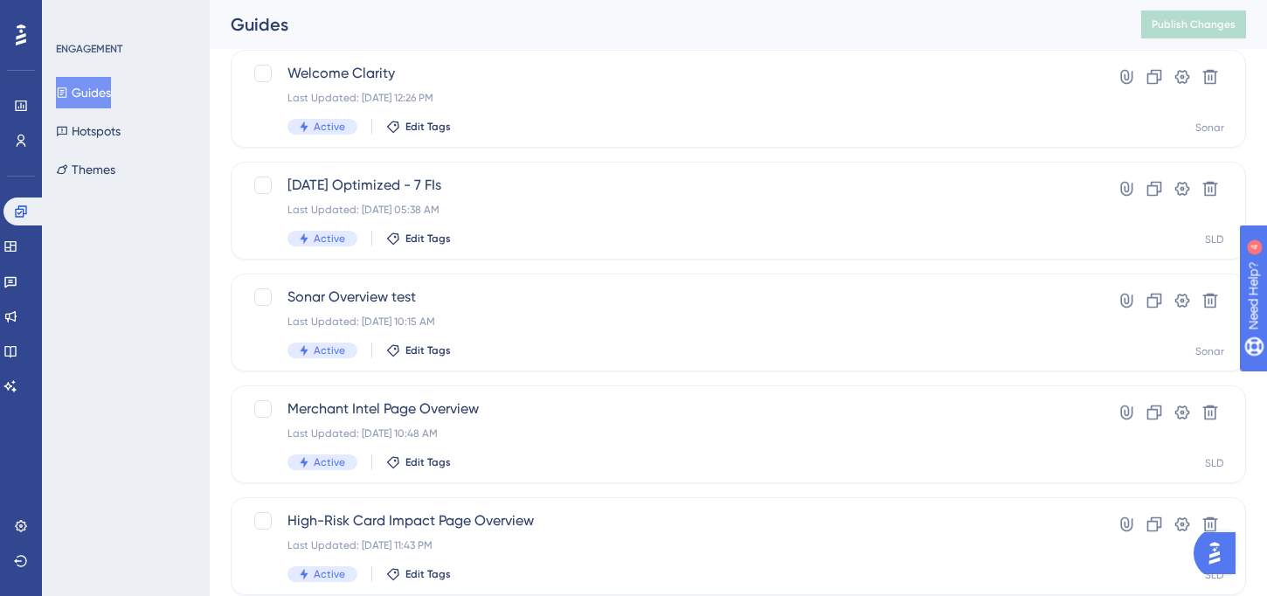
scroll to position [144, 0]
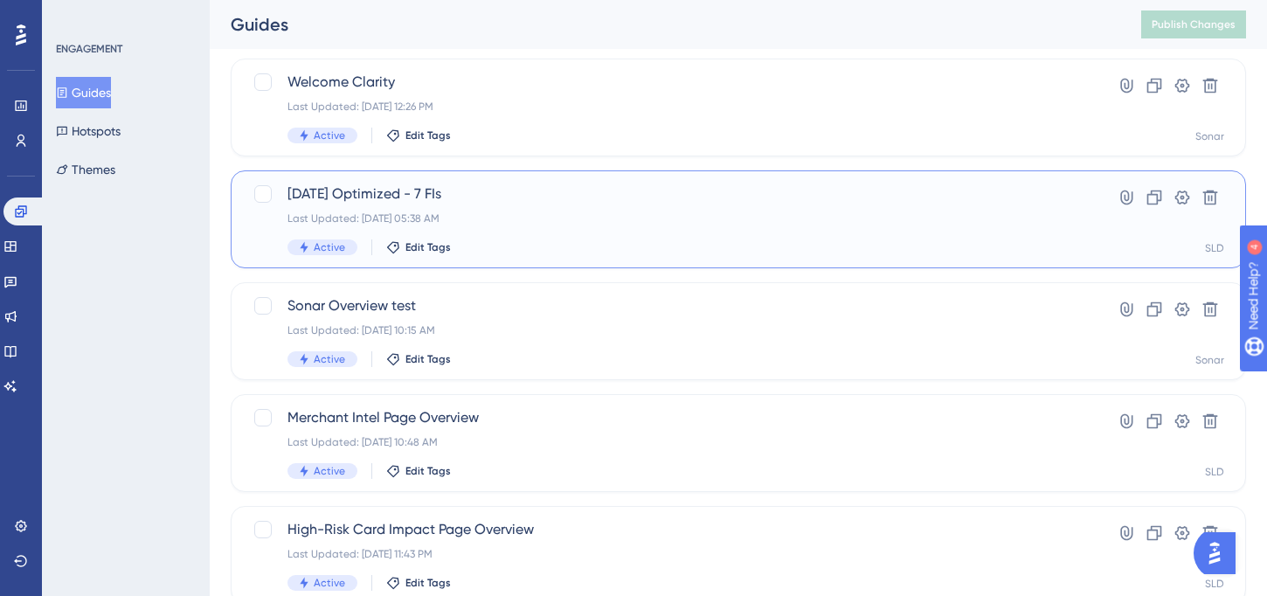
click at [450, 198] on span "[DATE] Optimized - 7 FIs" at bounding box center [668, 193] width 762 height 21
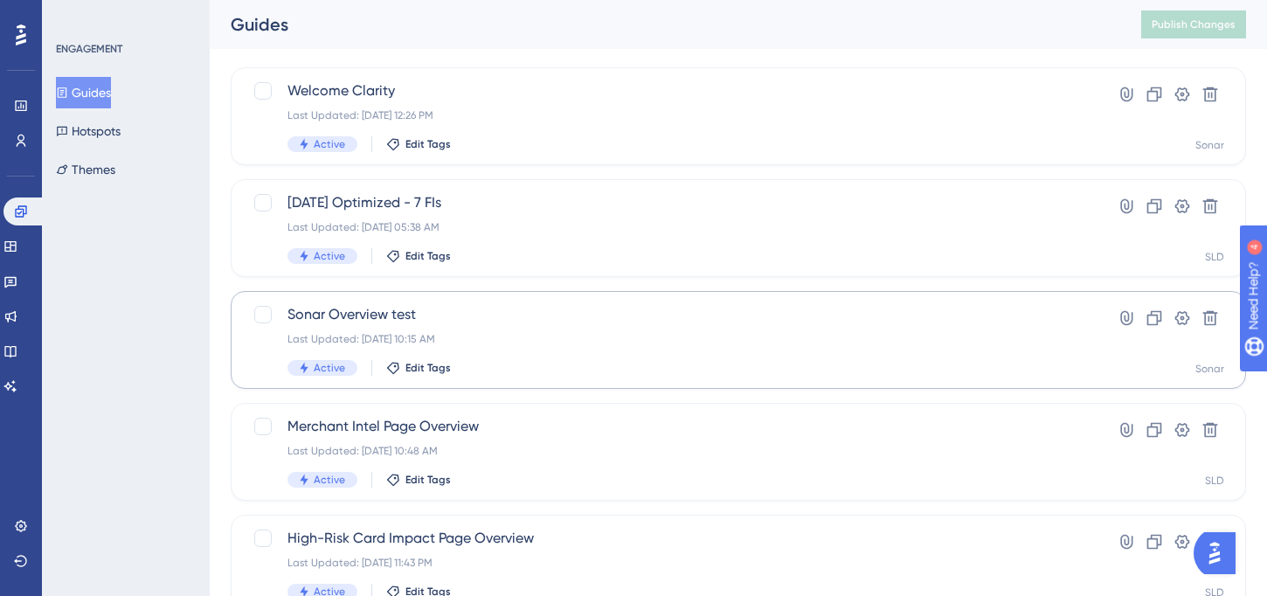
scroll to position [136, 0]
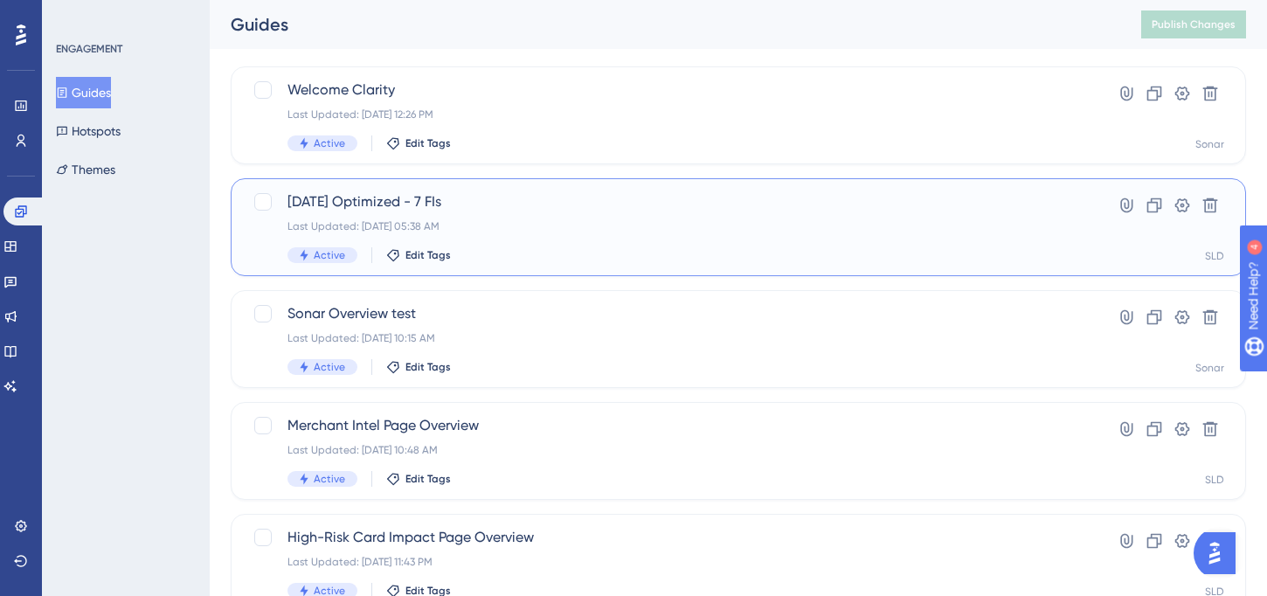
click at [434, 200] on span "[DATE] Optimized - 7 FIs" at bounding box center [668, 201] width 762 height 21
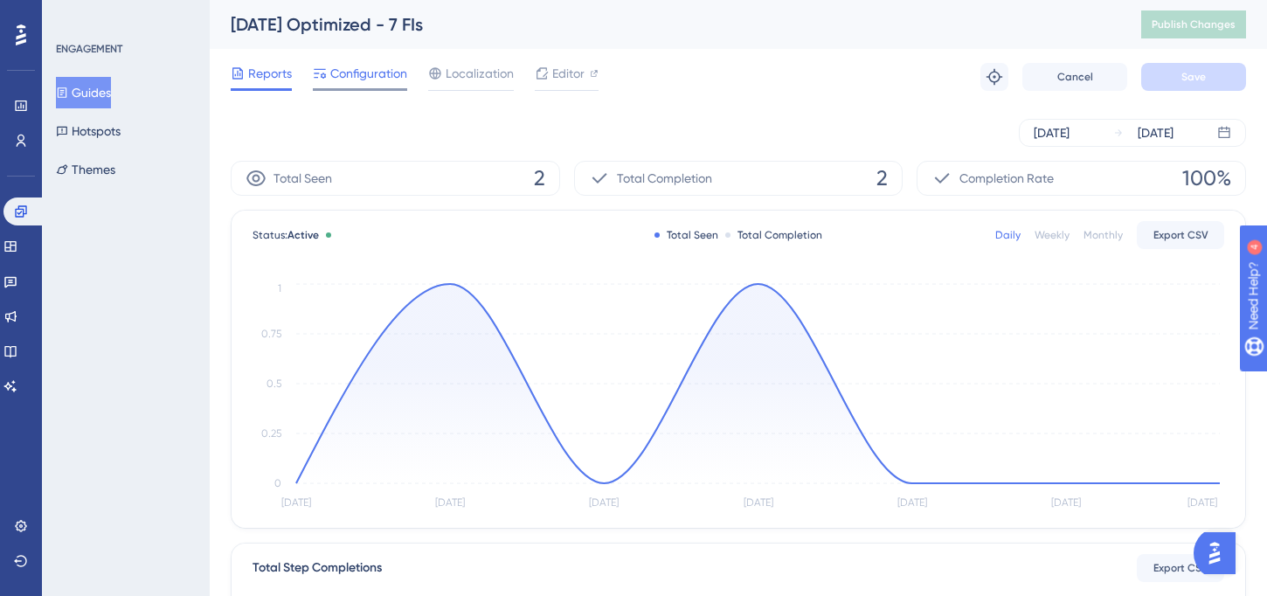
click at [383, 79] on span "Configuration" at bounding box center [368, 73] width 77 height 21
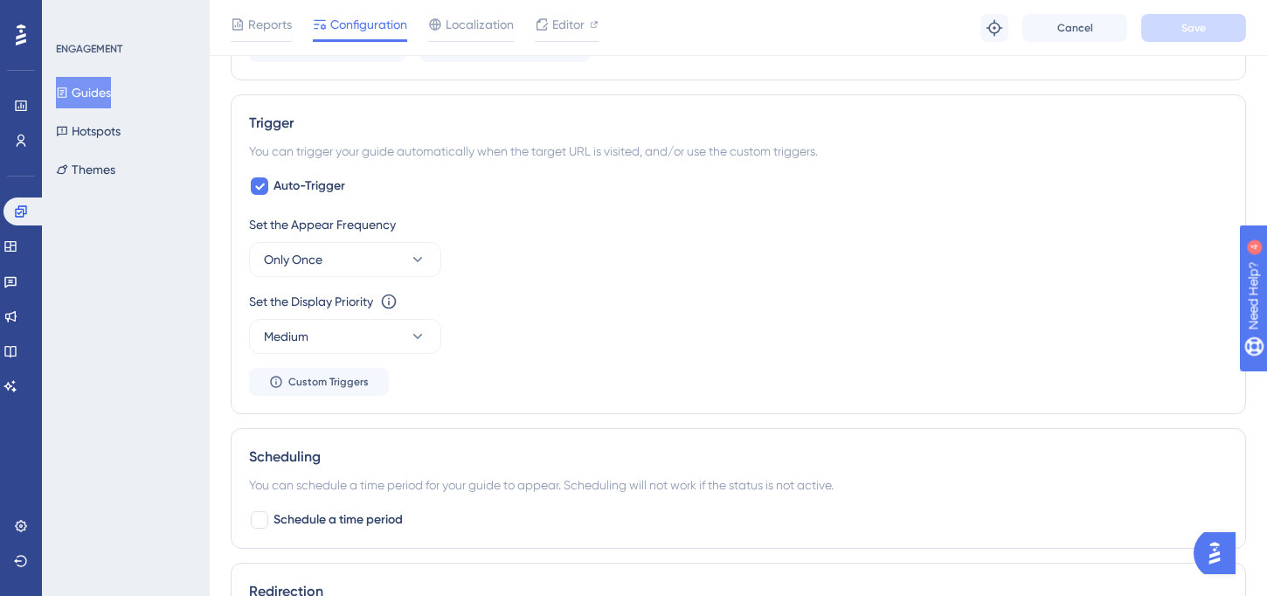
scroll to position [828, 0]
click at [429, 259] on button "Only Once" at bounding box center [345, 257] width 192 height 35
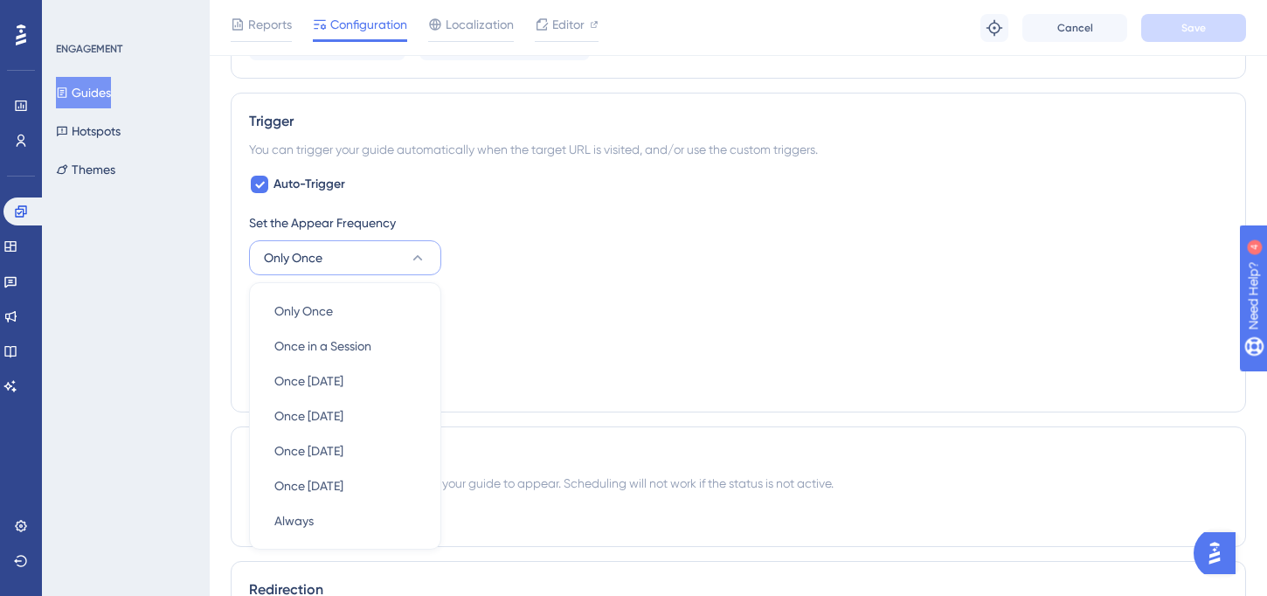
scroll to position [944, 0]
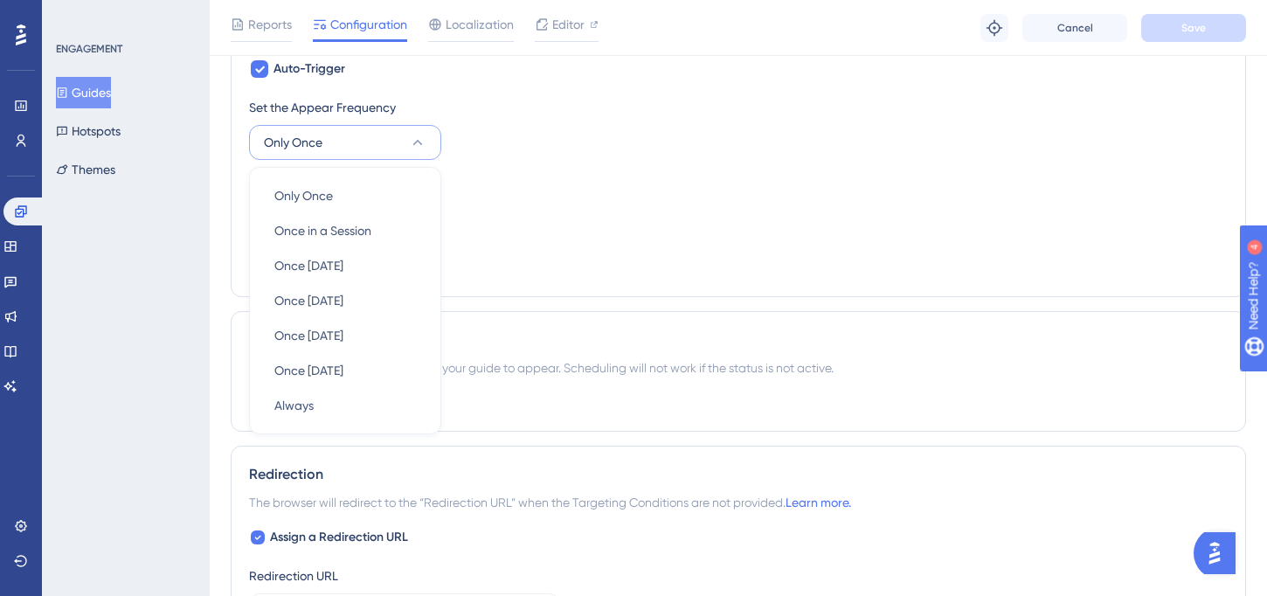
click at [414, 144] on icon at bounding box center [417, 142] width 17 height 17
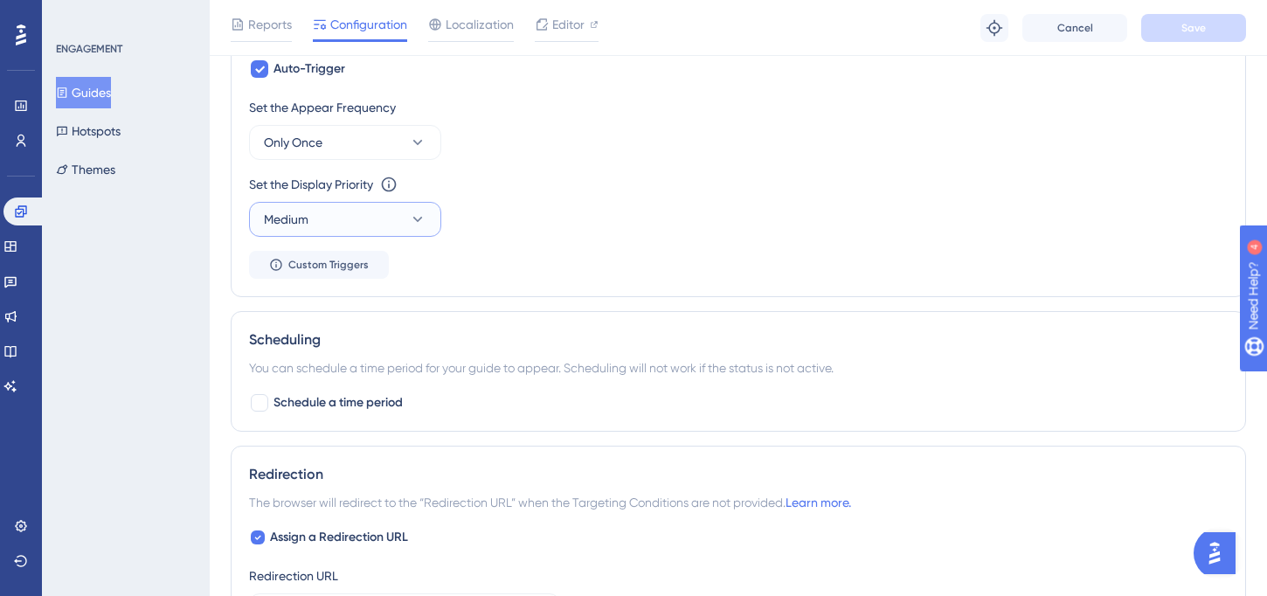
click at [420, 221] on icon at bounding box center [417, 219] width 17 height 17
click at [543, 239] on div "Set the Appear Frequency Only Once Set the Display Priority This option will se…" at bounding box center [738, 188] width 979 height 182
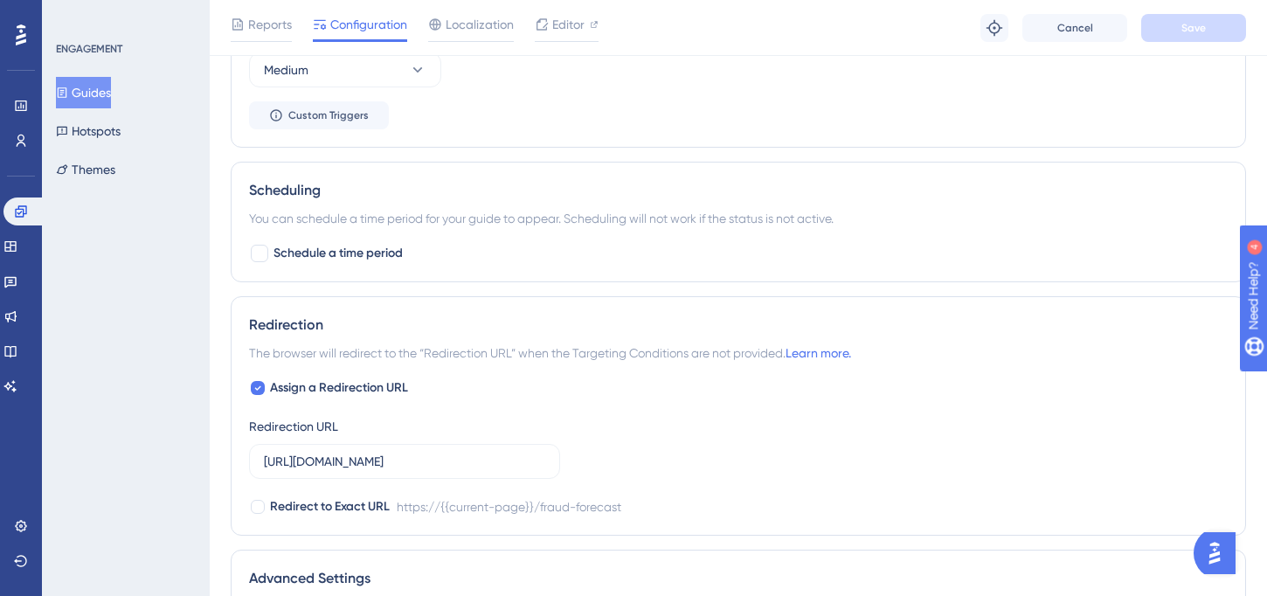
scroll to position [1095, 0]
click at [333, 253] on span "Schedule a time period" at bounding box center [337, 251] width 129 height 21
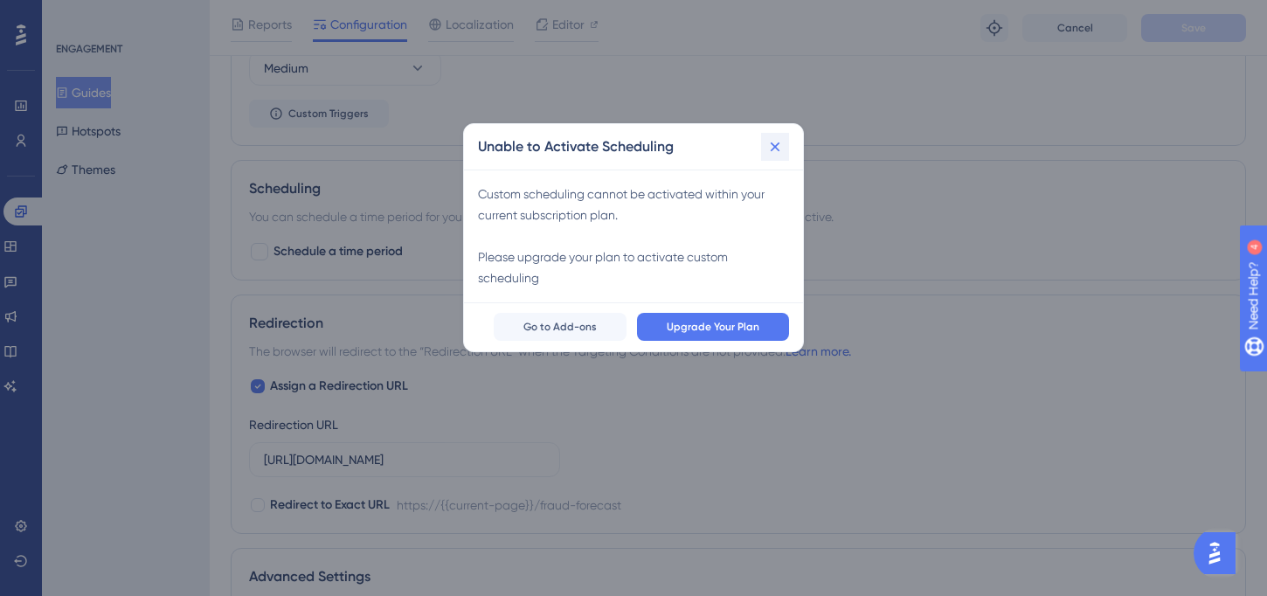
click at [778, 149] on icon at bounding box center [774, 146] width 17 height 17
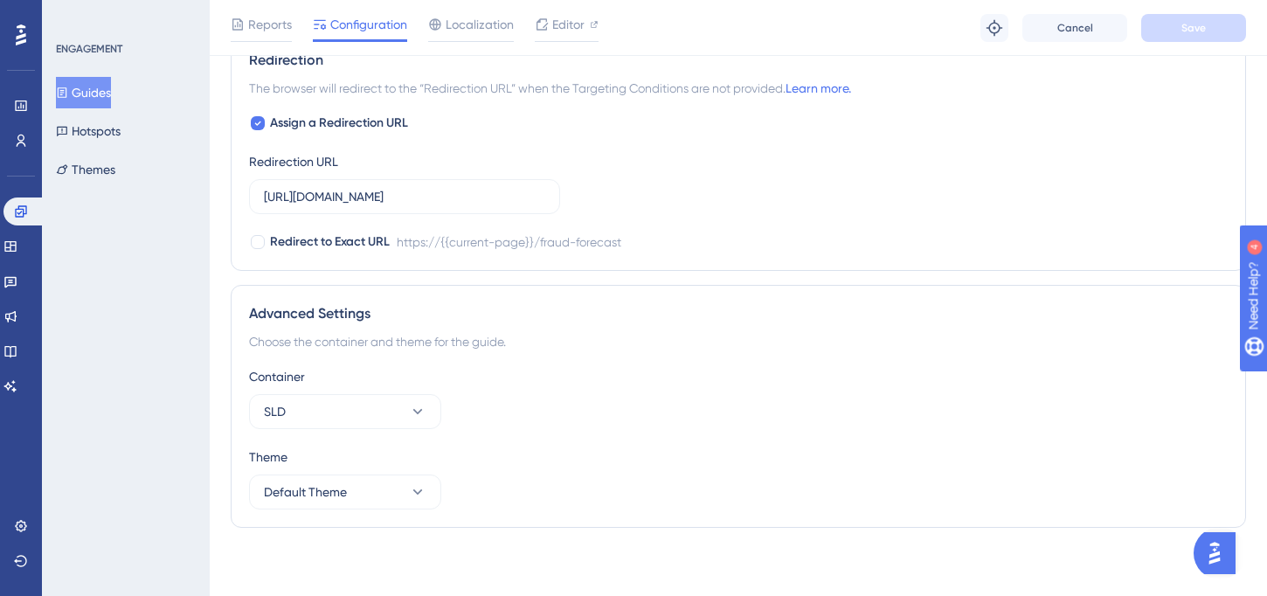
scroll to position [1360, 0]
click at [419, 402] on icon at bounding box center [417, 409] width 17 height 17
click at [419, 401] on icon at bounding box center [417, 409] width 17 height 17
click at [420, 489] on icon at bounding box center [418, 490] width 10 height 5
click at [420, 489] on icon at bounding box center [417, 489] width 17 height 17
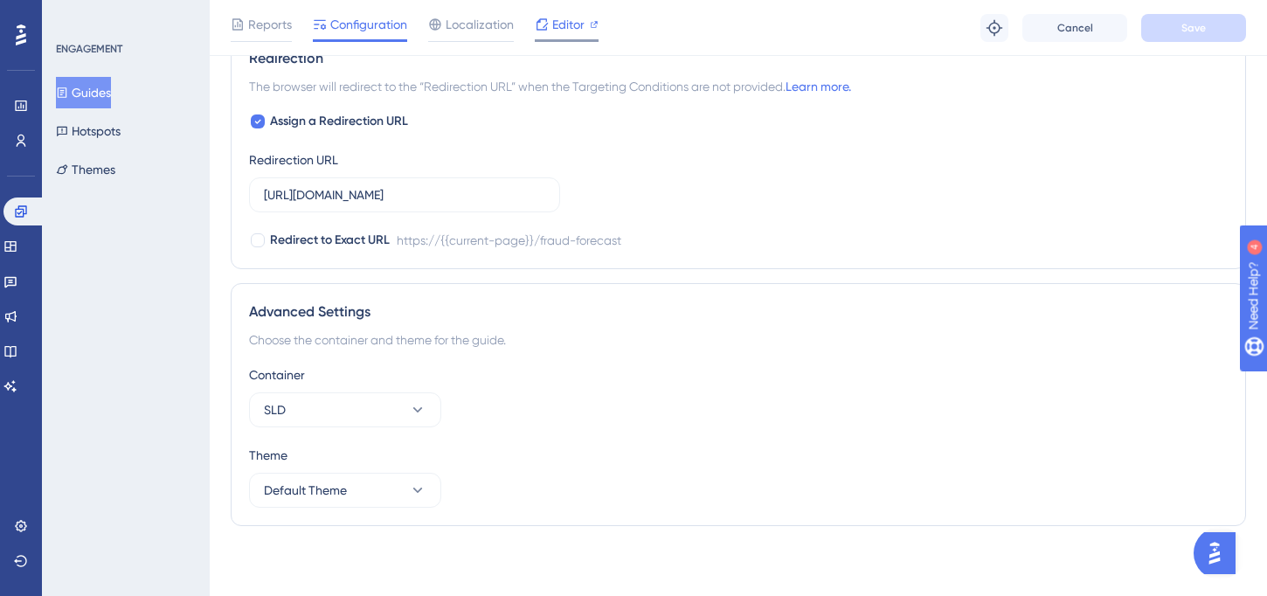
click at [593, 24] on icon at bounding box center [594, 24] width 9 height 9
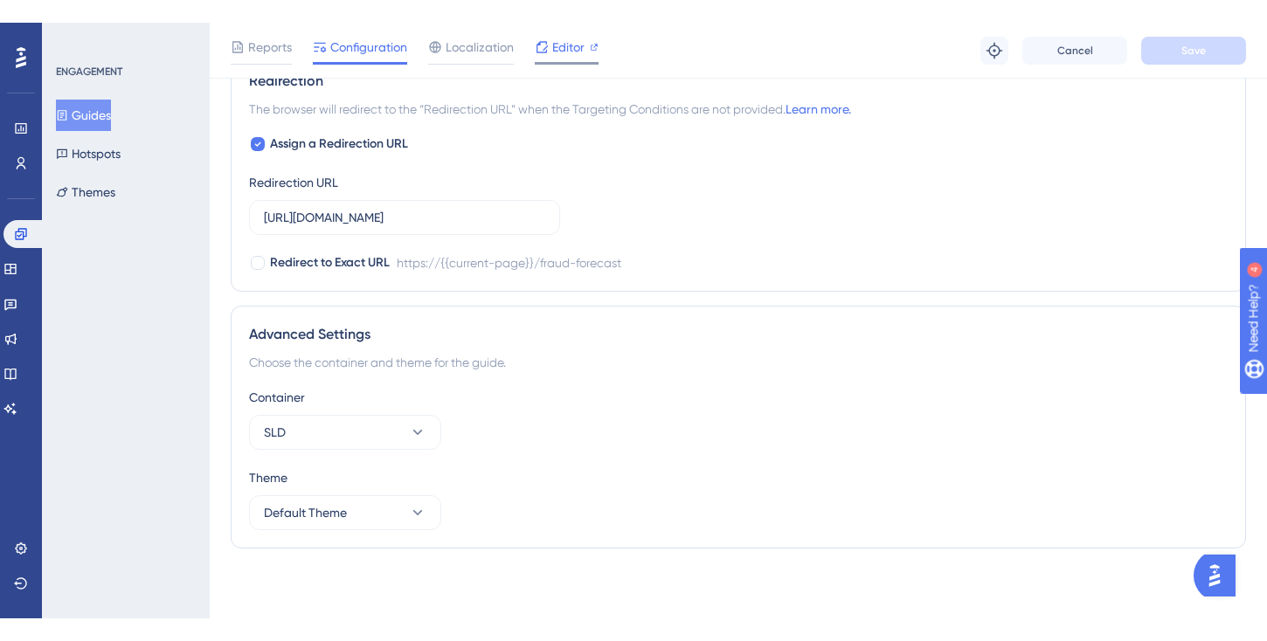
scroll to position [1314, 0]
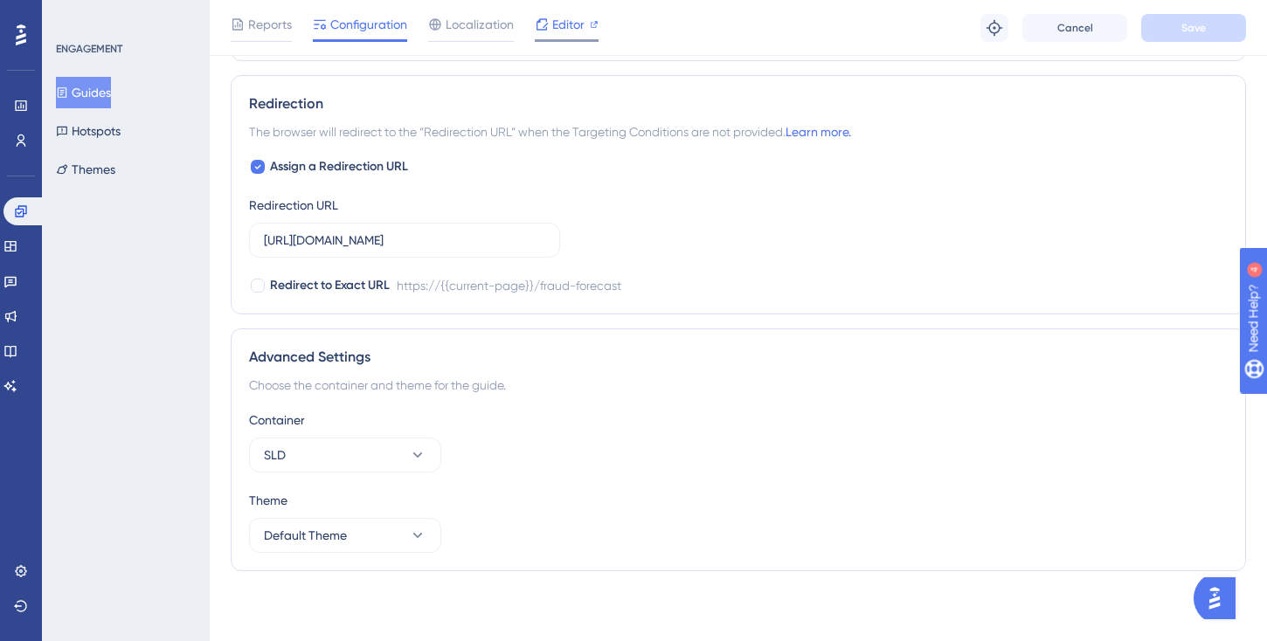
click at [592, 17] on div at bounding box center [594, 24] width 9 height 21
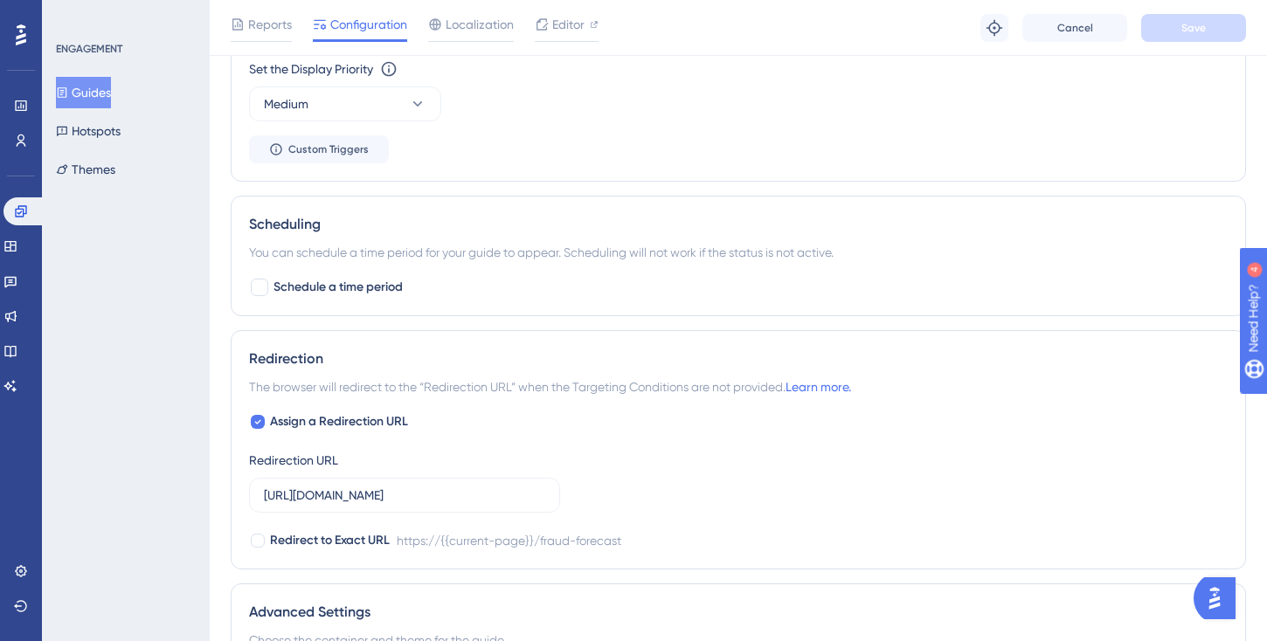
scroll to position [0, 0]
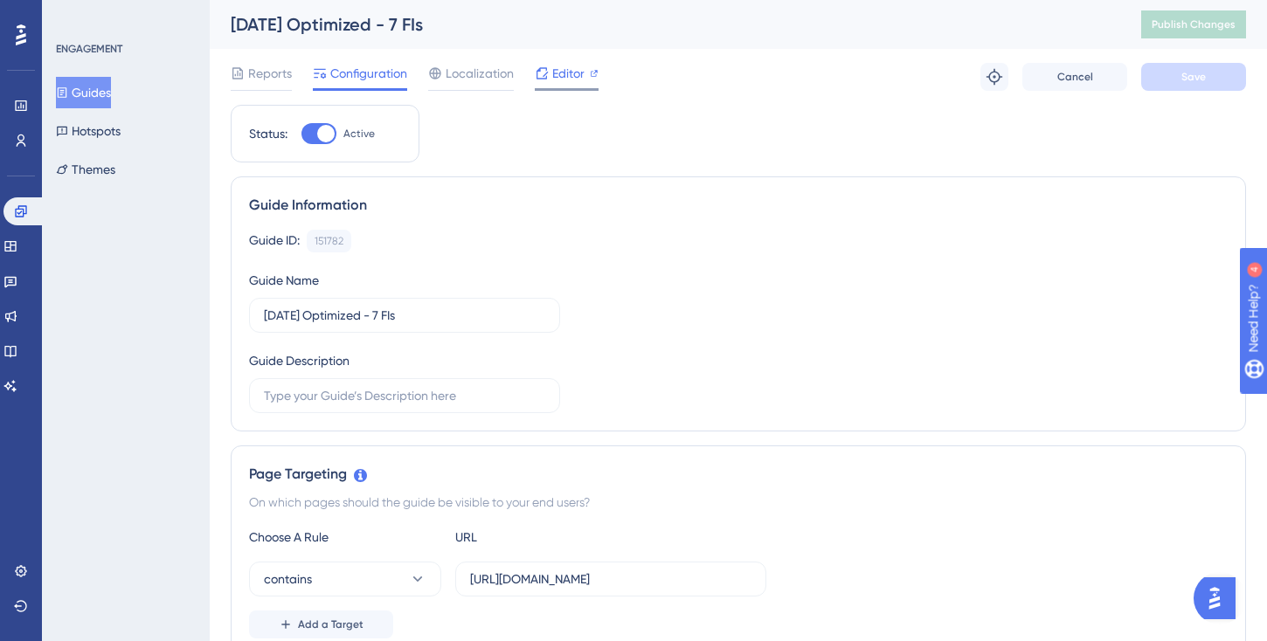
click at [594, 73] on icon at bounding box center [594, 73] width 9 height 9
click at [103, 81] on button "Guides" at bounding box center [83, 92] width 55 height 31
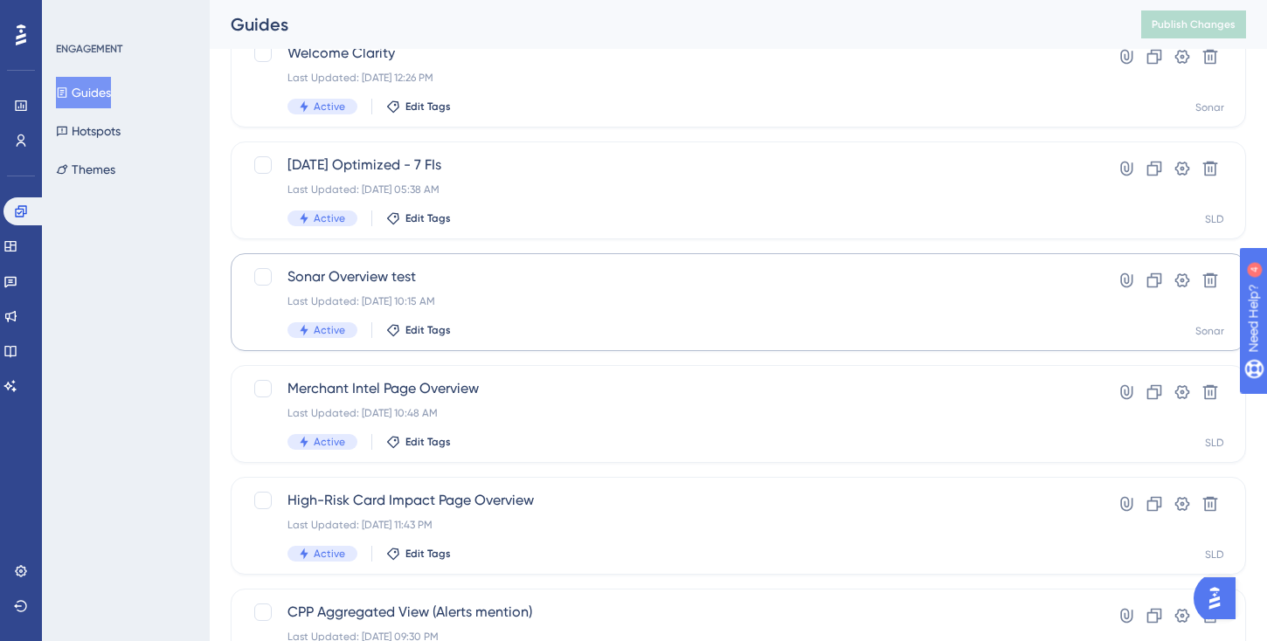
scroll to position [252, 0]
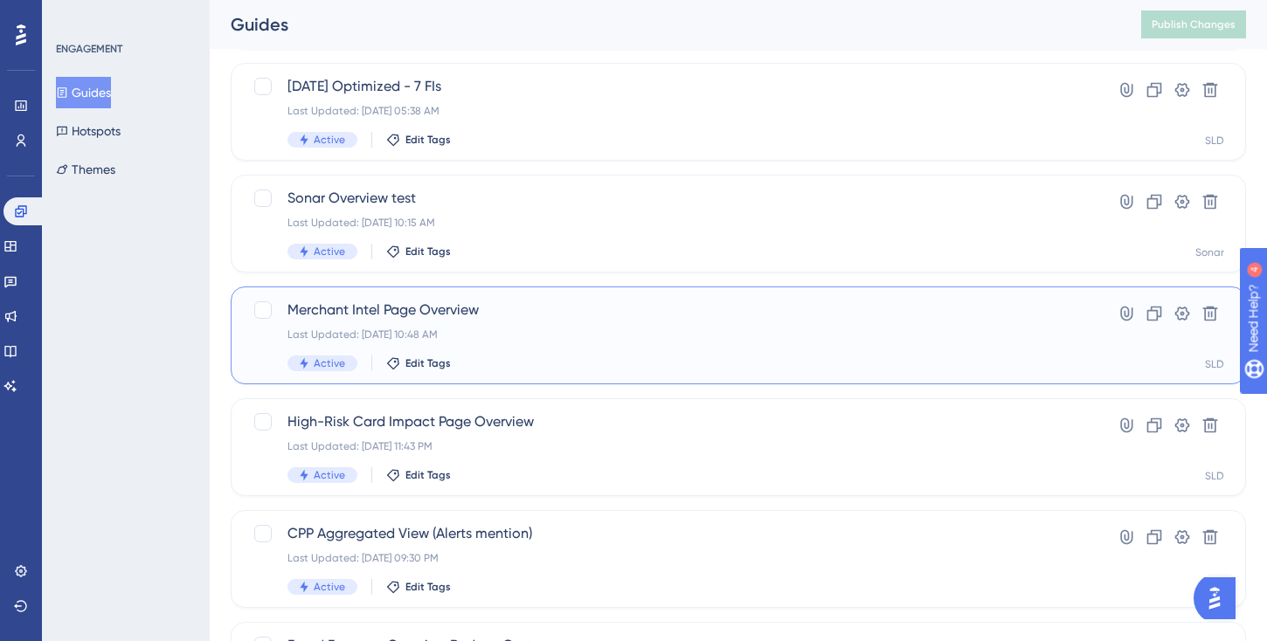
click at [474, 308] on span "Merchant Intel Page Overview" at bounding box center [668, 310] width 762 height 21
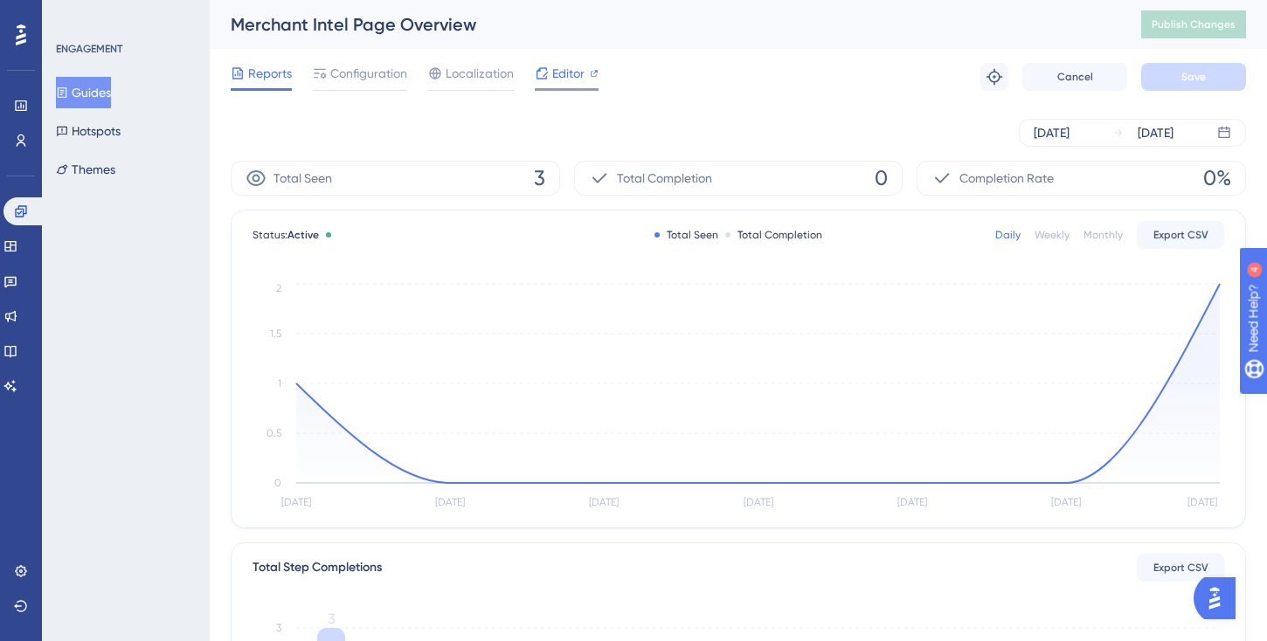
click at [594, 74] on icon at bounding box center [594, 73] width 9 height 9
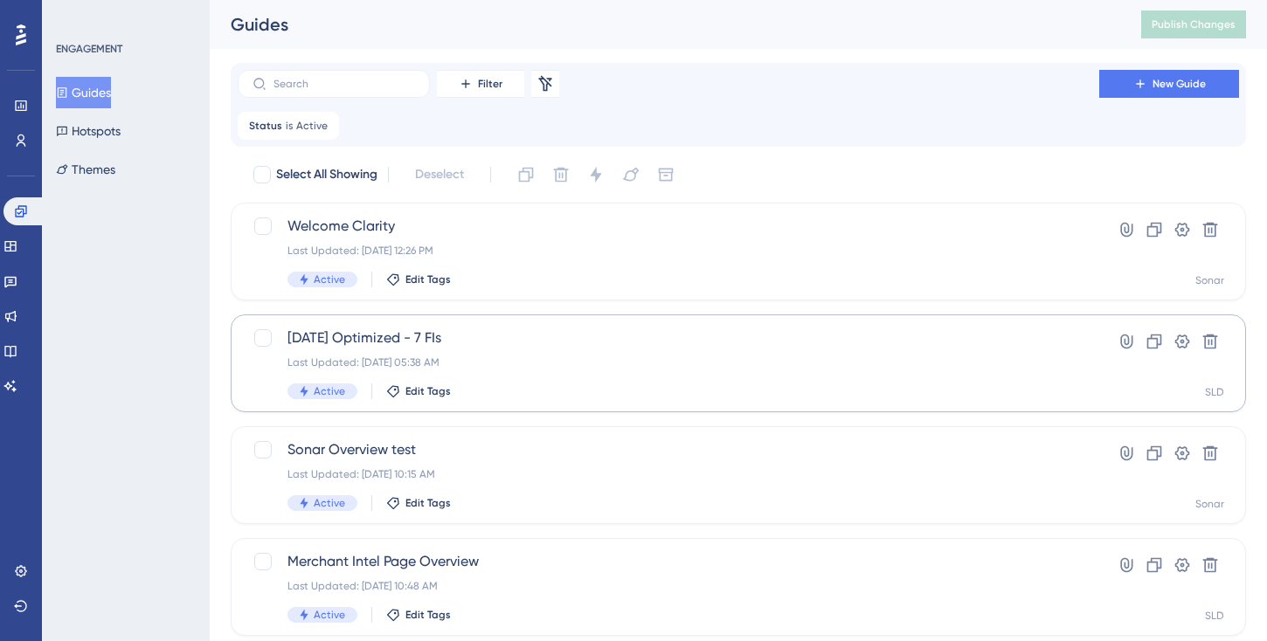
scroll to position [757, 0]
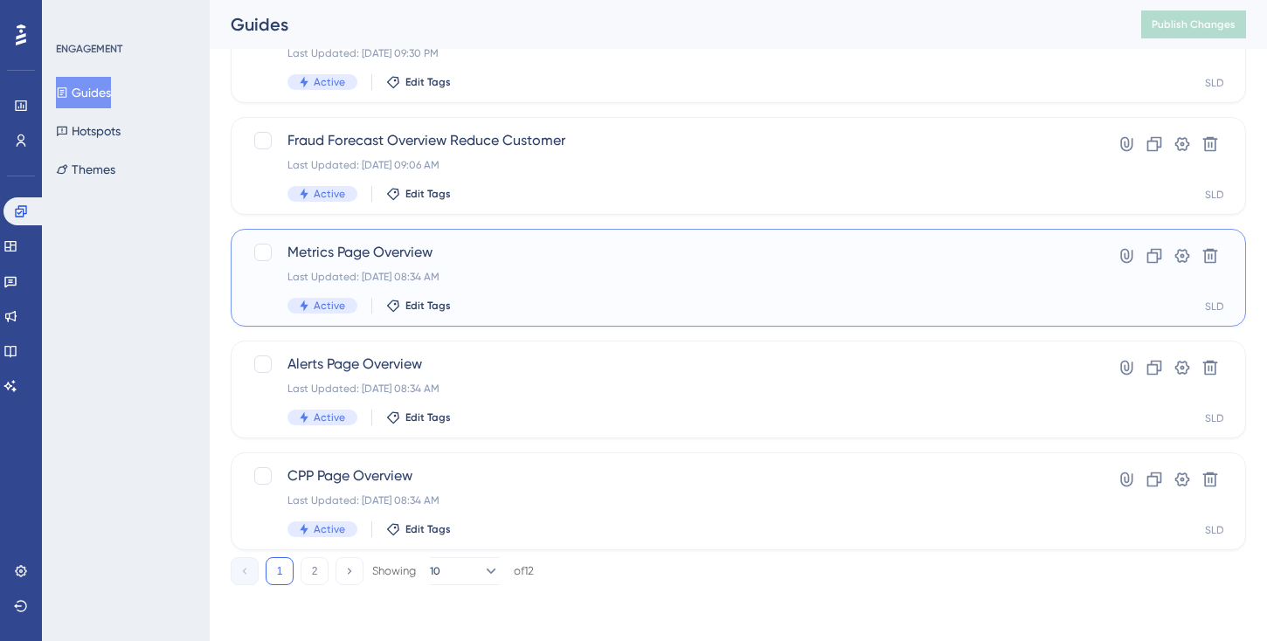
click at [428, 255] on span "Metrics Page Overview" at bounding box center [668, 252] width 762 height 21
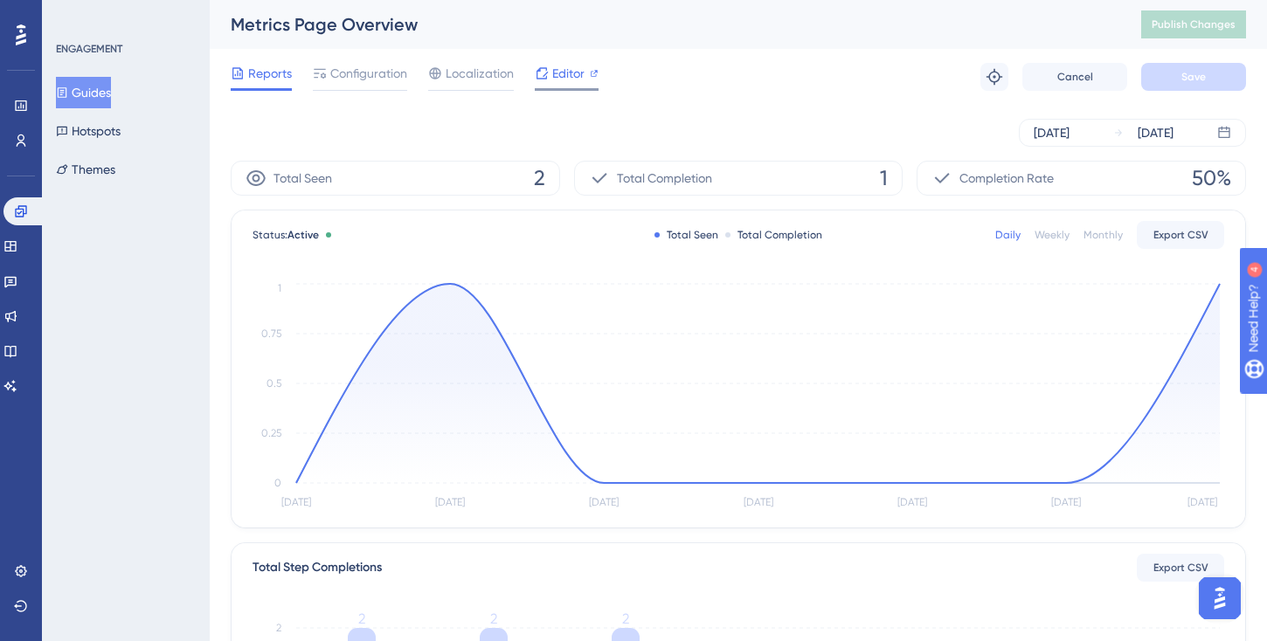
click at [590, 73] on icon at bounding box center [594, 73] width 9 height 9
click at [19, 574] on icon at bounding box center [21, 571] width 14 height 14
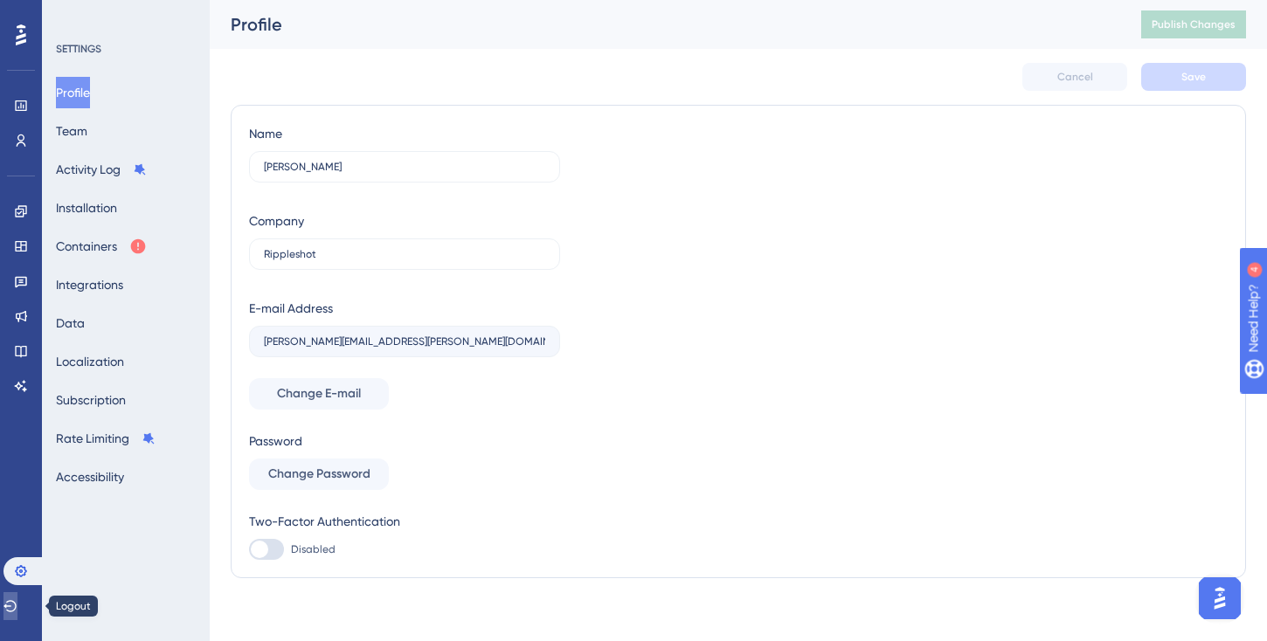
click at [17, 607] on icon at bounding box center [10, 606] width 14 height 14
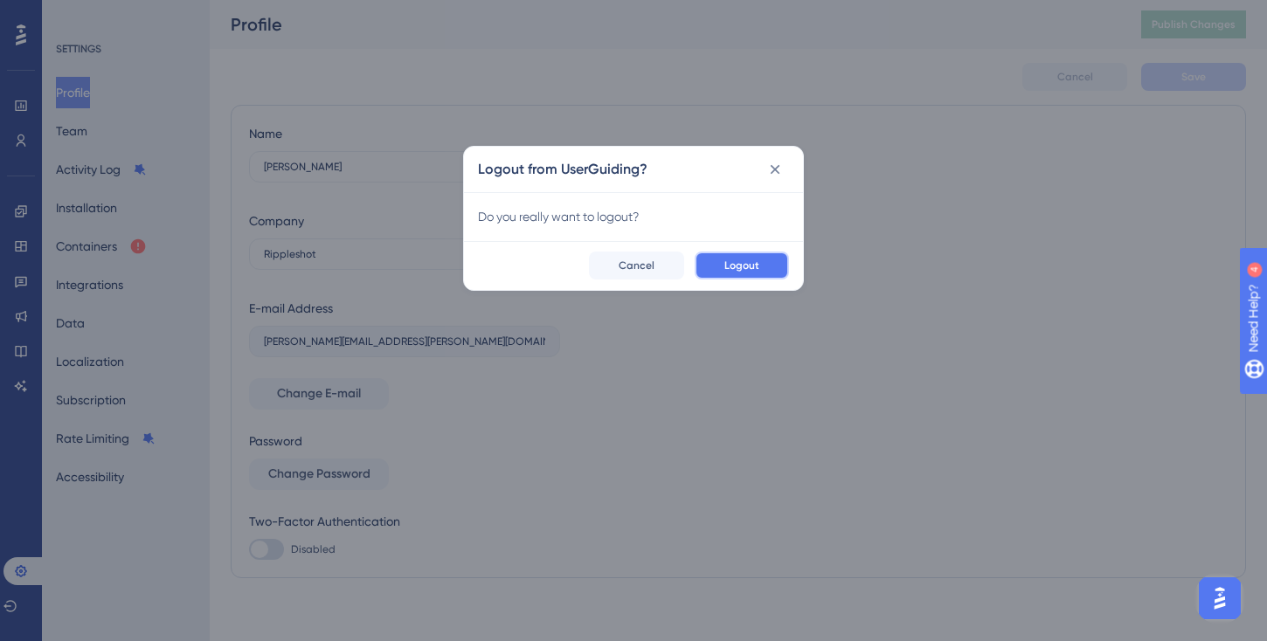
click at [743, 266] on span "Logout" at bounding box center [741, 266] width 35 height 14
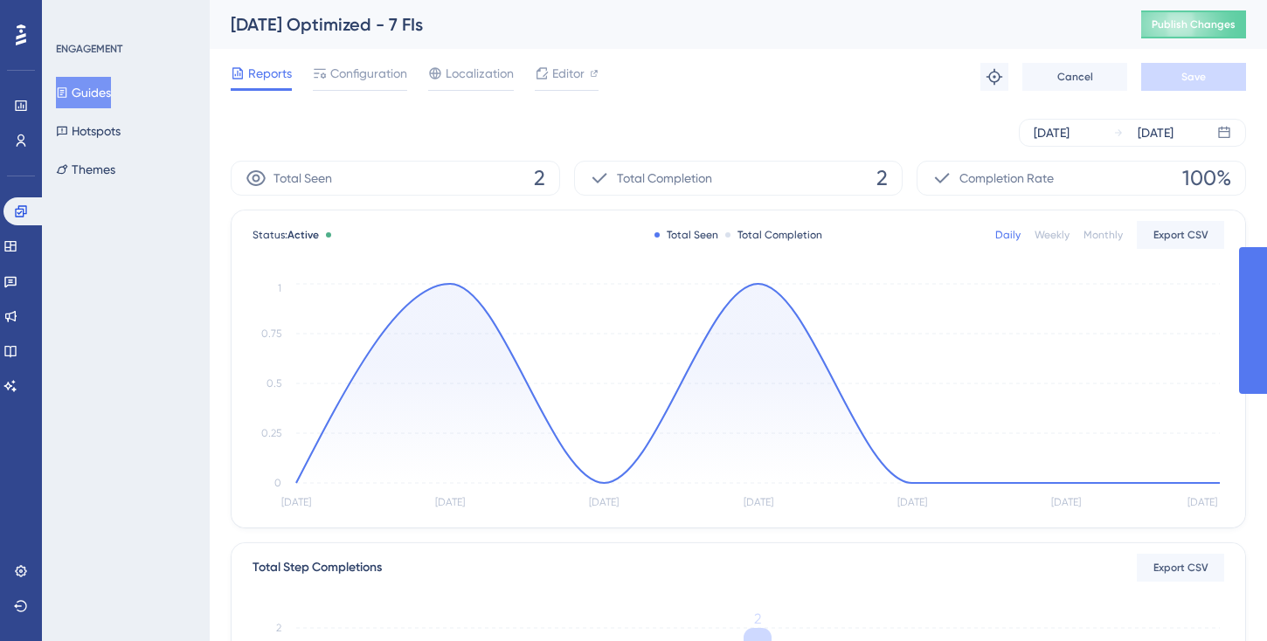
click at [106, 98] on button "Guides" at bounding box center [83, 92] width 55 height 31
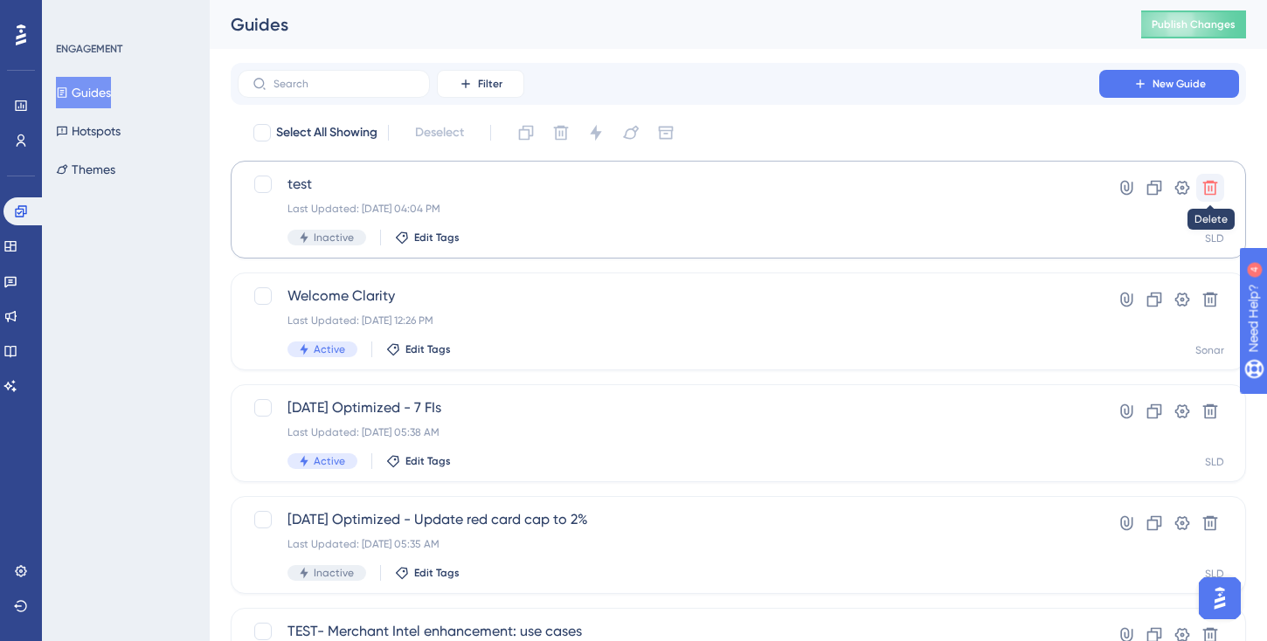
click at [1215, 187] on icon at bounding box center [1210, 188] width 15 height 15
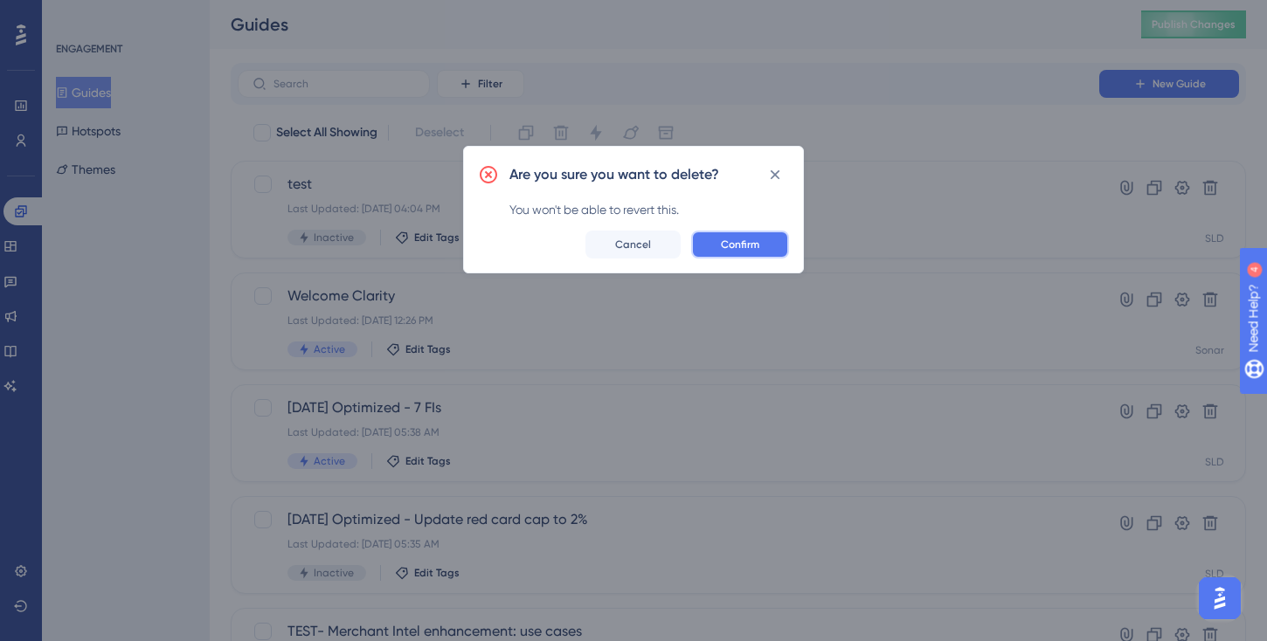
click at [757, 248] on span "Confirm" at bounding box center [740, 245] width 38 height 14
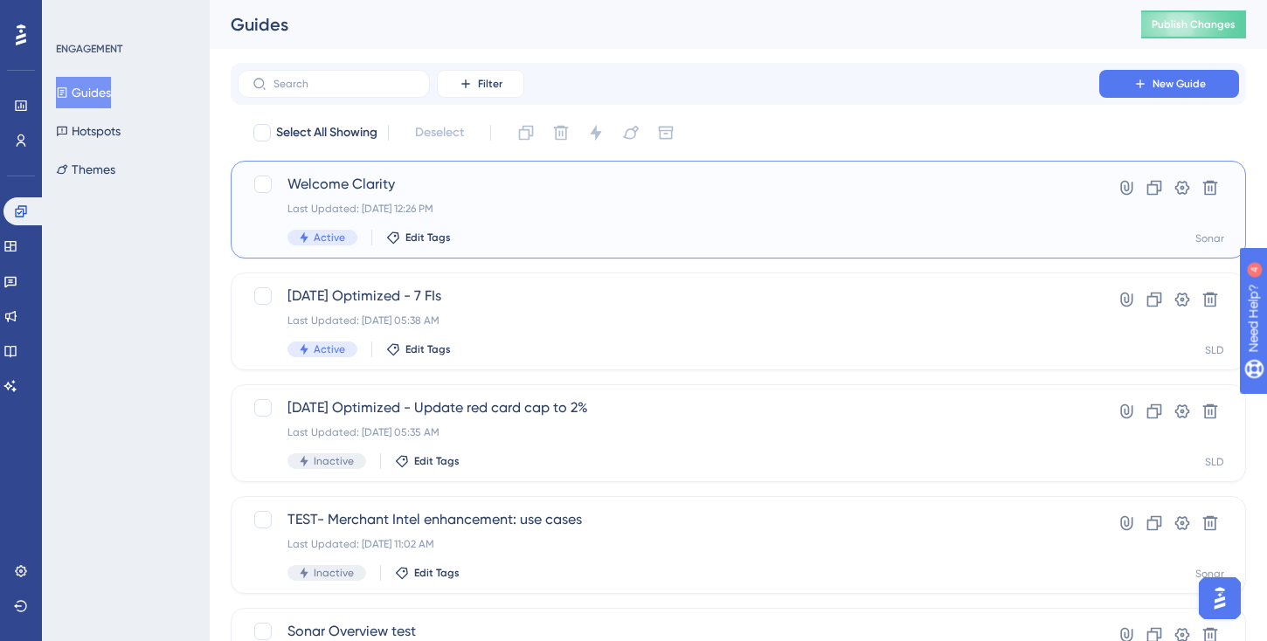
click at [451, 197] on div "Welcome Clarity Last Updated: [DATE] 12:26 PM Active Edit Tags" at bounding box center [668, 210] width 762 height 72
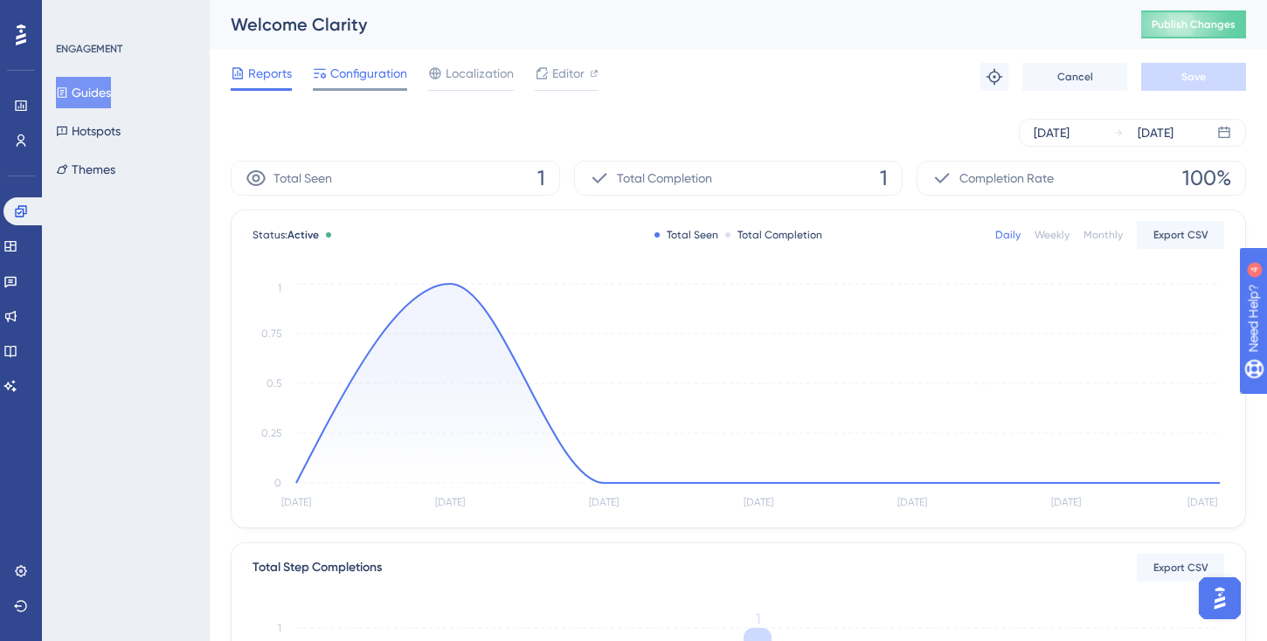
click at [371, 78] on span "Configuration" at bounding box center [368, 73] width 77 height 21
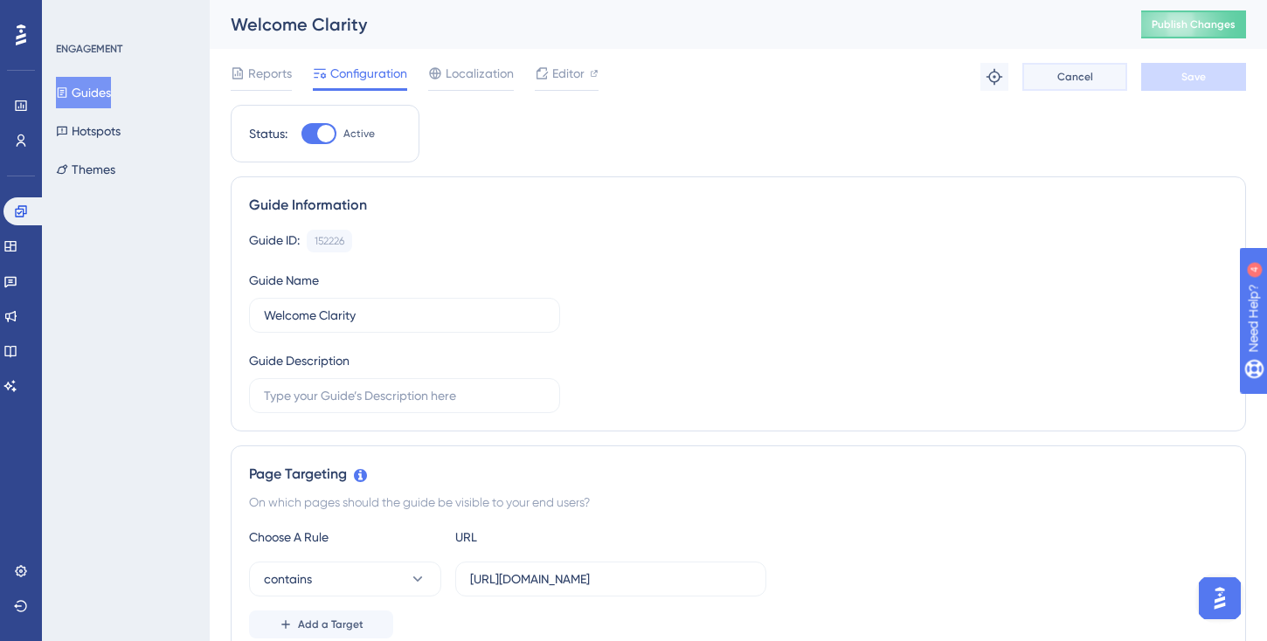
click at [1070, 84] on button "Cancel" at bounding box center [1074, 77] width 105 height 28
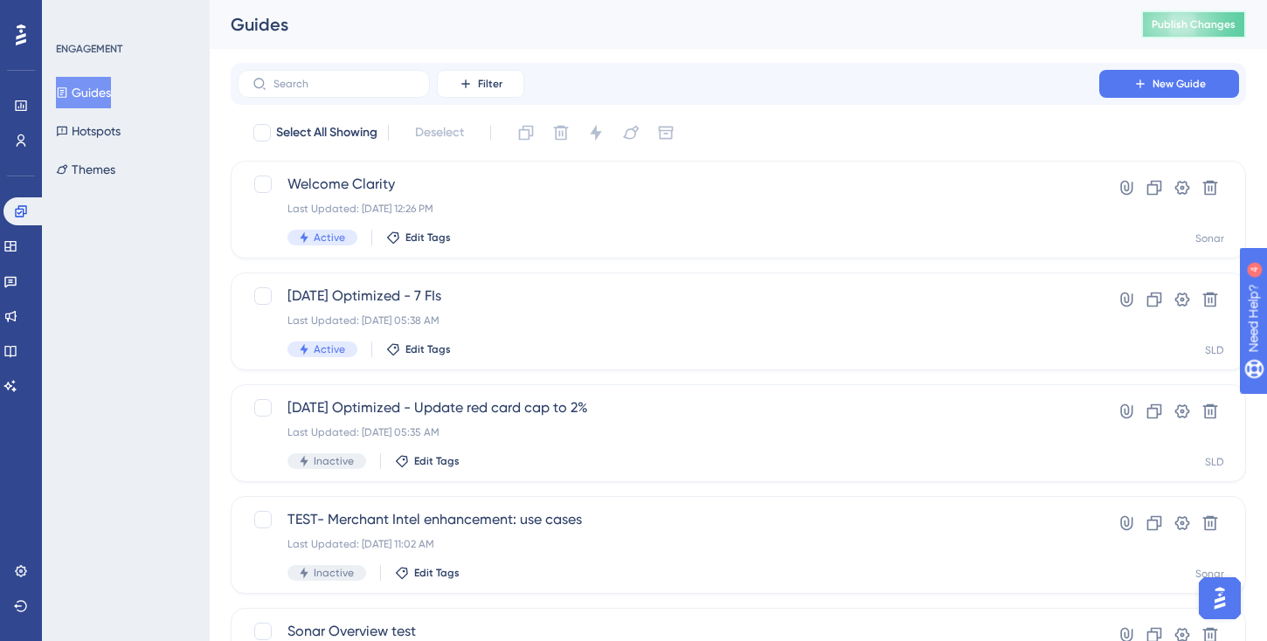
click at [1191, 30] on span "Publish Changes" at bounding box center [1194, 24] width 84 height 14
click at [645, 323] on div "Last Updated: [DATE] 05:38 AM" at bounding box center [668, 321] width 762 height 14
